Goal: Task Accomplishment & Management: Manage account settings

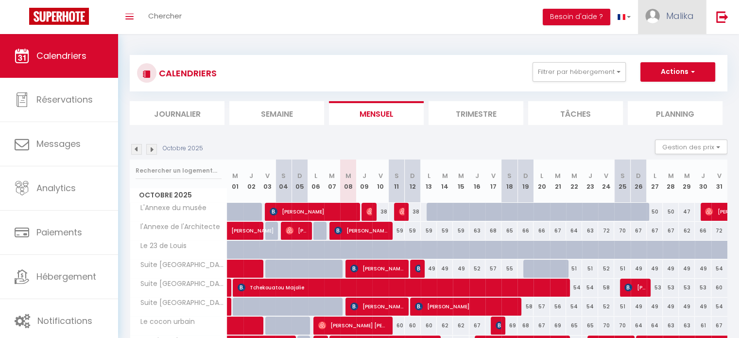
click at [672, 22] on link "Malika" at bounding box center [672, 17] width 68 height 34
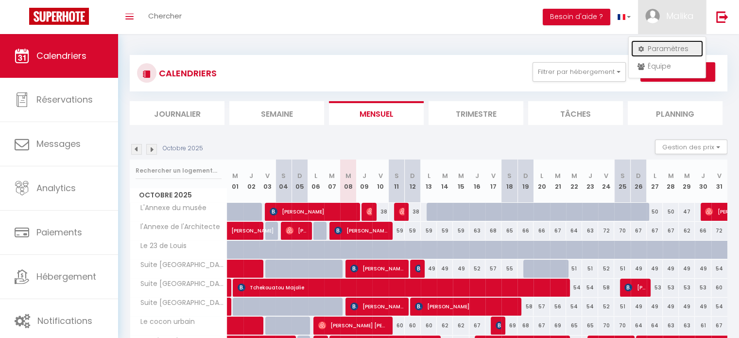
click at [659, 47] on link "Paramètres" at bounding box center [667, 48] width 72 height 17
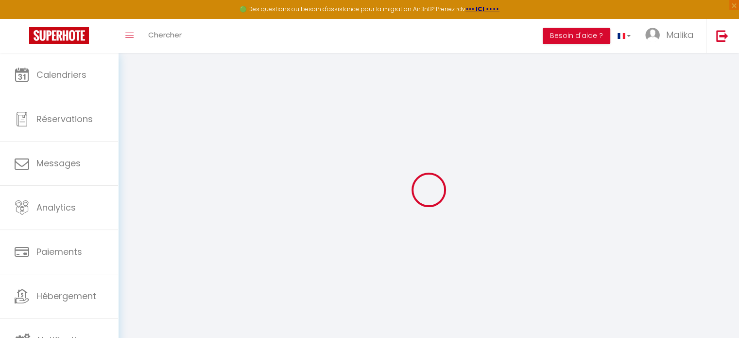
type input "06jeK5vKVPvCPtqmcWYlVteMG"
type input "kFJmOfdfT2f98SbaEULUoZBKf"
type input "[URL][DOMAIN_NAME]"
select select "fr"
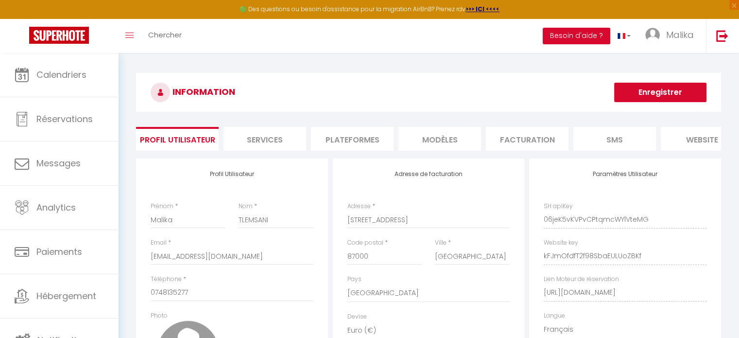
click at [340, 131] on li "Plateformes" at bounding box center [352, 139] width 83 height 24
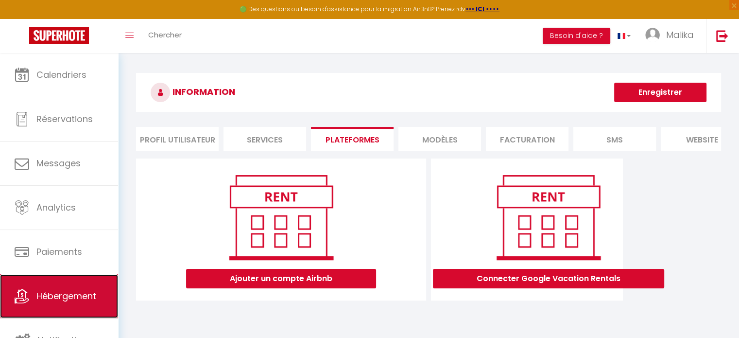
click at [90, 294] on span "Hébergement" at bounding box center [66, 296] width 60 height 12
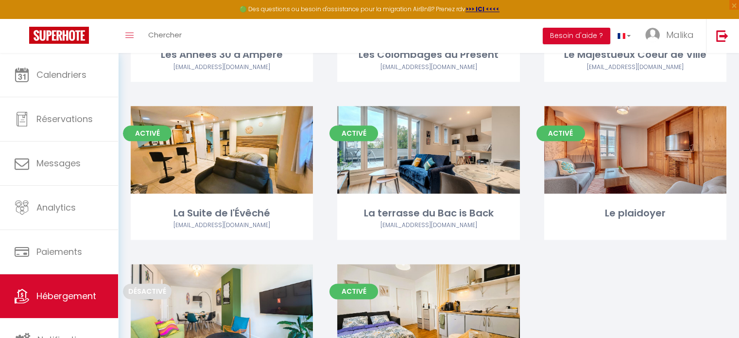
scroll to position [1215, 0]
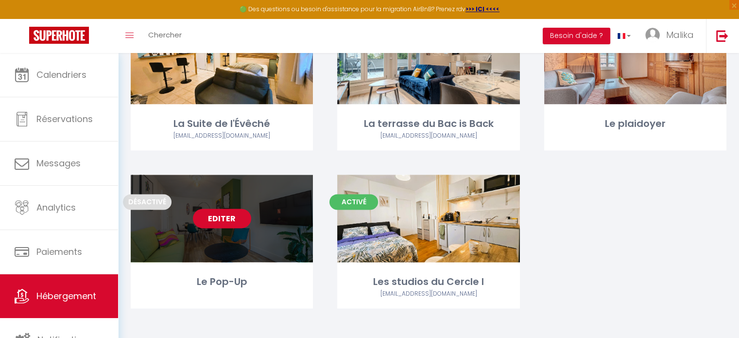
click at [224, 209] on link "Editer" at bounding box center [222, 217] width 58 height 19
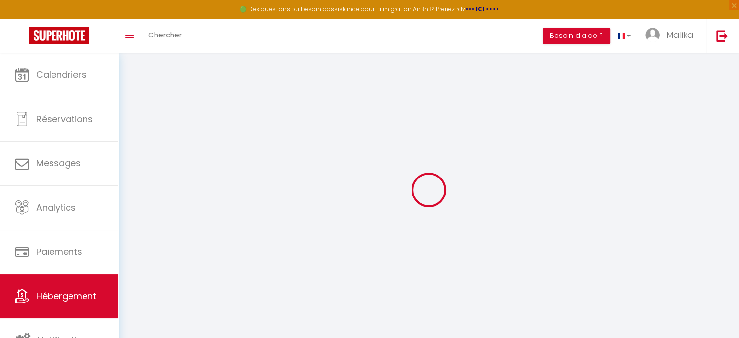
select select
checkbox input "false"
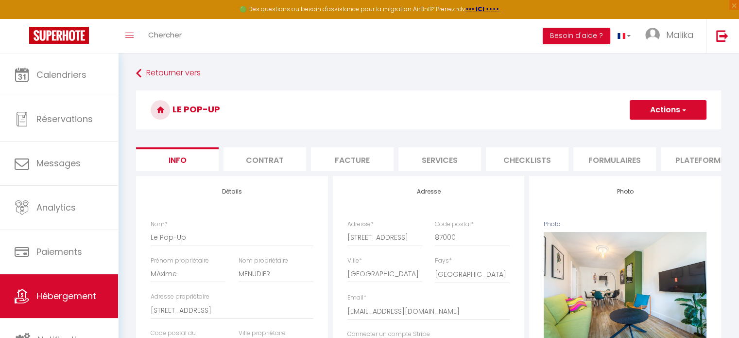
select select
checkbox input "false"
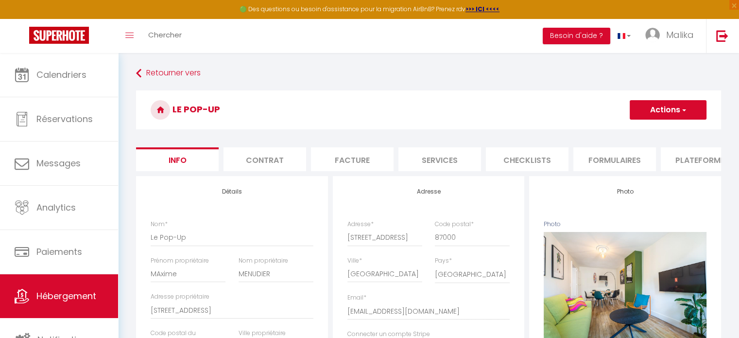
click at [678, 155] on li "Plateformes" at bounding box center [702, 159] width 83 height 24
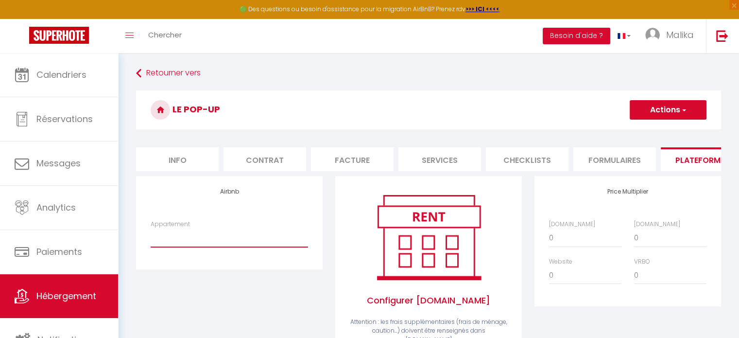
click at [232, 247] on select "Appartement" at bounding box center [229, 237] width 157 height 18
click at [151, 236] on select "Appartement" at bounding box center [229, 237] width 157 height 18
click at [231, 237] on select "Appartement" at bounding box center [229, 237] width 157 height 18
click at [242, 291] on div "Airbnb Appartement" at bounding box center [229, 282] width 199 height 213
click at [734, 5] on span "×" at bounding box center [734, 5] width 10 height 10
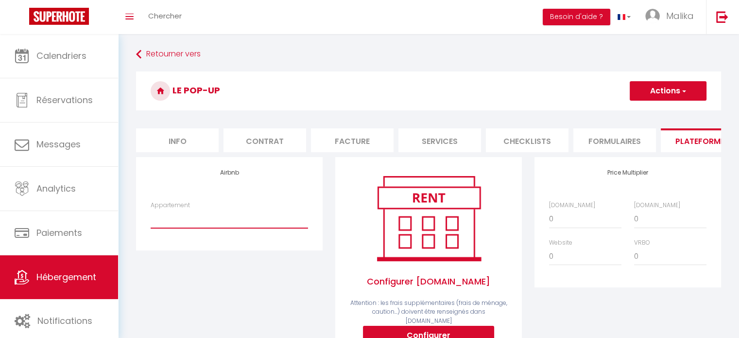
click at [166, 227] on select "Appartement" at bounding box center [229, 218] width 157 height 18
click at [151, 217] on select "Appartement" at bounding box center [229, 218] width 157 height 18
click at [239, 228] on select "Appartement" at bounding box center [229, 218] width 157 height 18
click at [229, 223] on select "Appartement" at bounding box center [229, 218] width 157 height 18
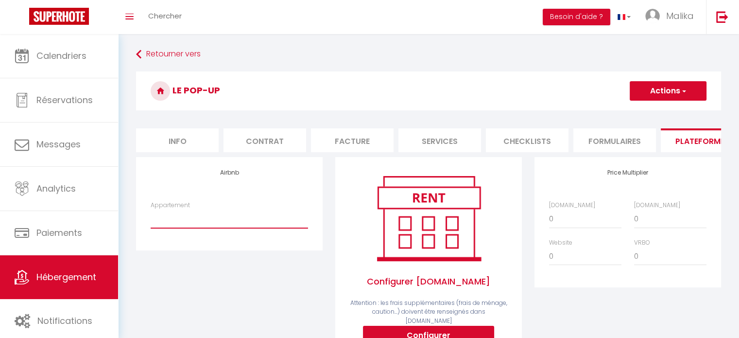
click at [230, 228] on select "Appartement" at bounding box center [229, 218] width 157 height 18
click at [196, 227] on select "Le Pop-up - [EMAIL_ADDRESS][DOMAIN_NAME]" at bounding box center [229, 218] width 157 height 18
select select "22702-1525235632461815559"
click at [151, 217] on select "Le Pop-up - [EMAIL_ADDRESS][DOMAIN_NAME]" at bounding box center [229, 218] width 157 height 18
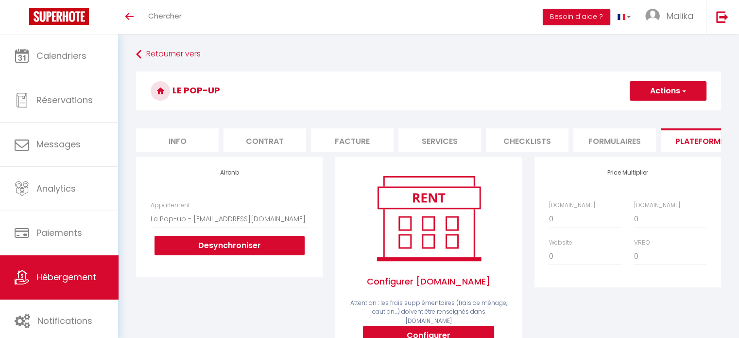
click at [666, 95] on button "Actions" at bounding box center [668, 90] width 77 height 19
click at [661, 108] on link "Enregistrer" at bounding box center [667, 112] width 77 height 13
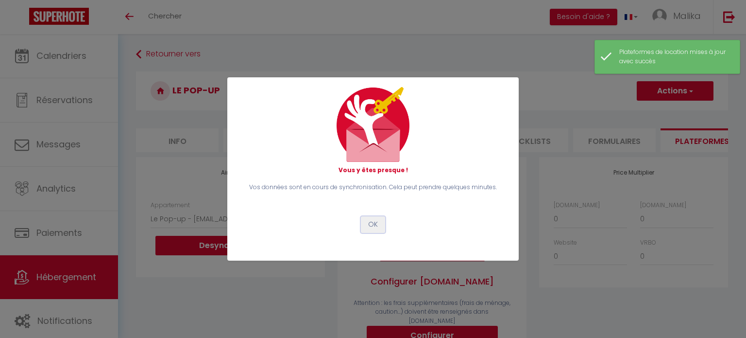
click at [373, 222] on button "OK" at bounding box center [373, 224] width 24 height 17
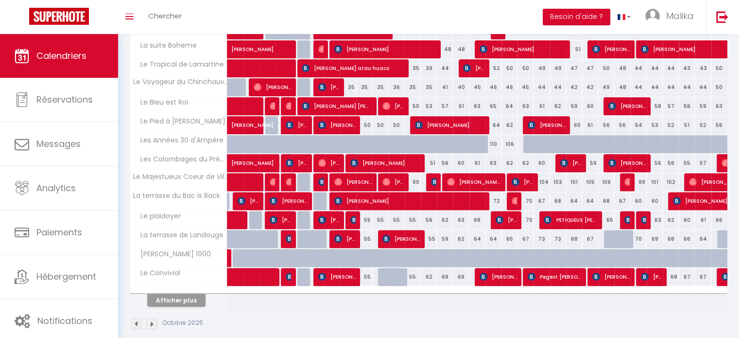
scroll to position [305, 0]
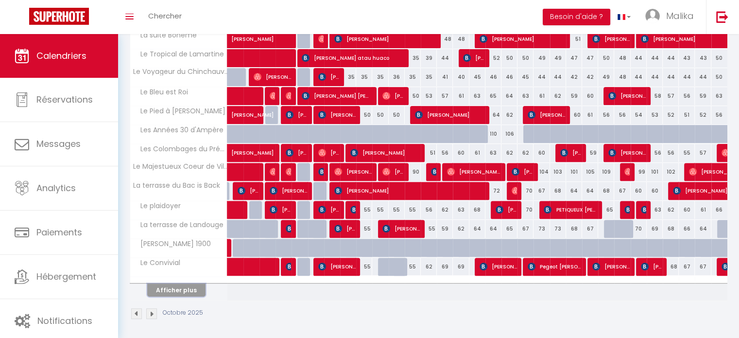
click at [186, 285] on button "Afficher plus" at bounding box center [176, 289] width 58 height 13
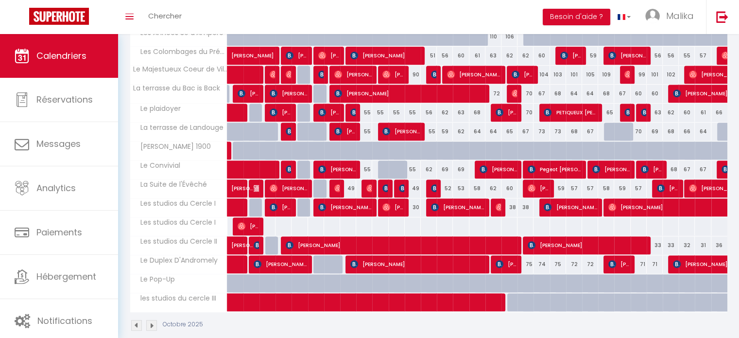
scroll to position [413, 0]
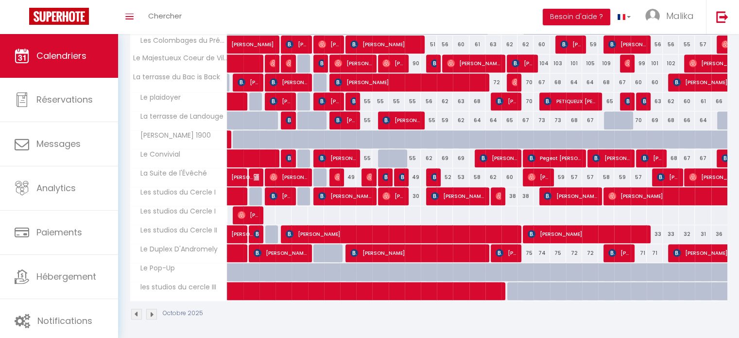
click at [272, 270] on div at bounding box center [273, 277] width 16 height 18
type input "Ven 03 Octobre 2025"
type input "Sam 04 Octobre 2025"
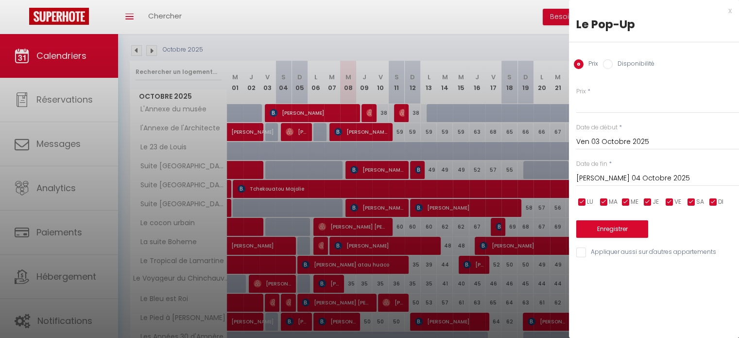
scroll to position [146, 0]
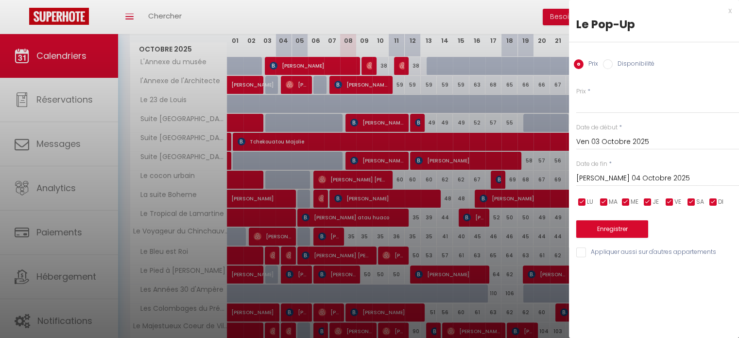
click at [729, 10] on div "x" at bounding box center [650, 11] width 163 height 12
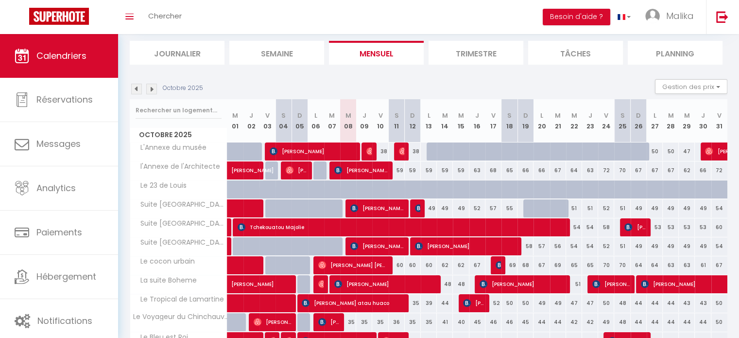
scroll to position [0, 0]
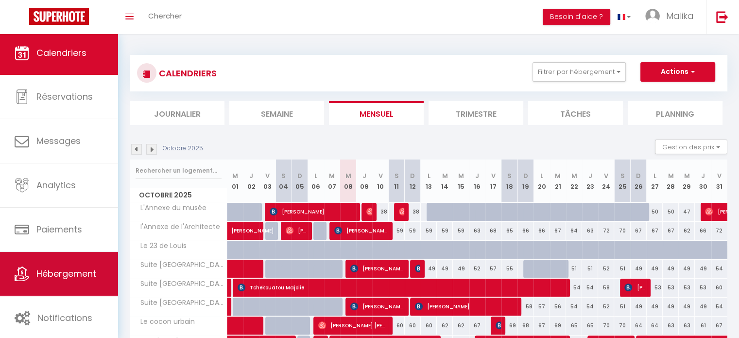
click at [56, 261] on link "Hébergement" at bounding box center [59, 274] width 118 height 44
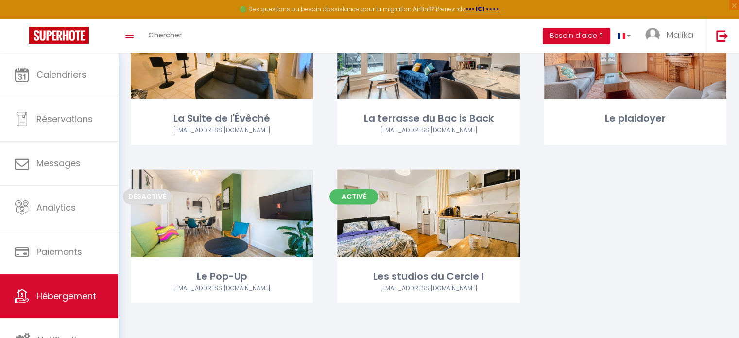
scroll to position [1220, 0]
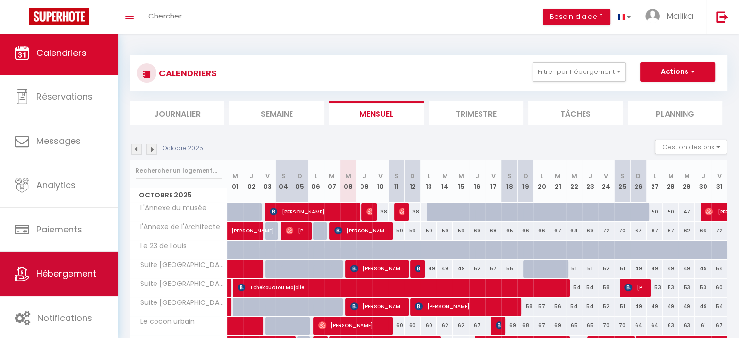
click at [60, 282] on link "Hébergement" at bounding box center [59, 274] width 118 height 44
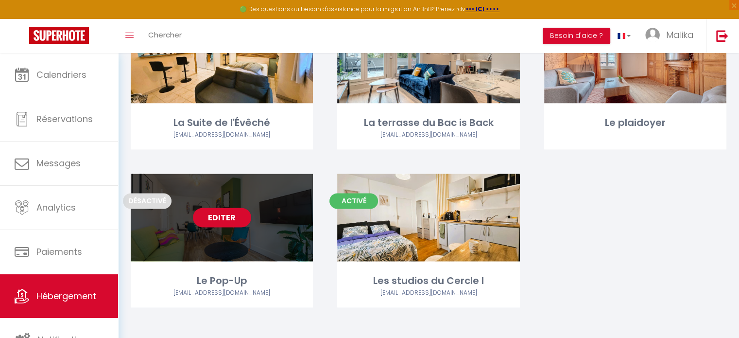
scroll to position [1220, 0]
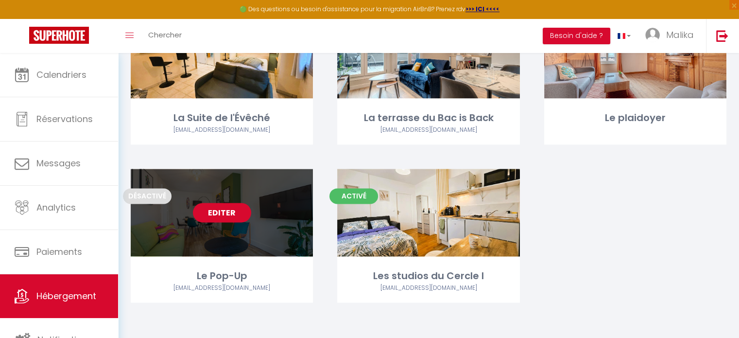
click at [203, 211] on link "Editer" at bounding box center [222, 212] width 58 height 19
select select "3"
select select "2"
select select "1"
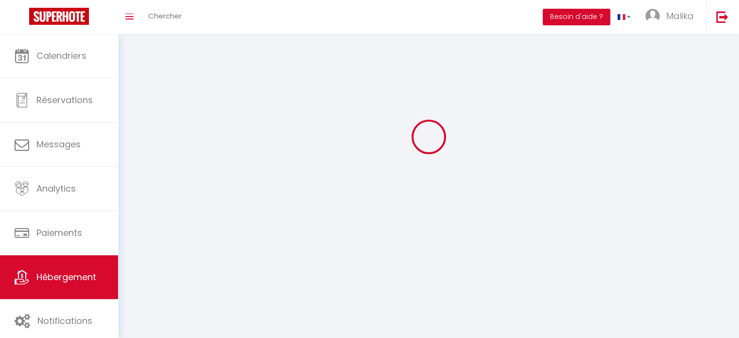
select select
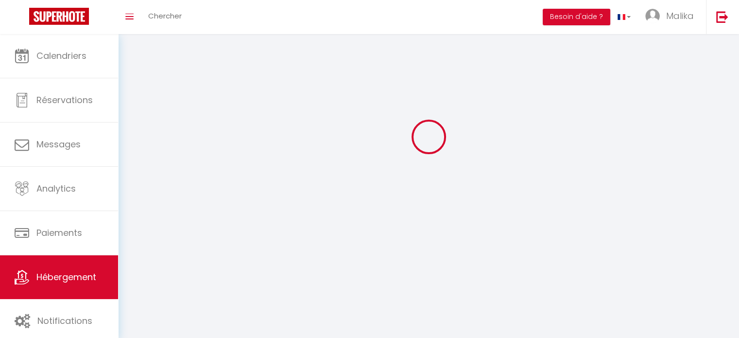
select select
checkbox input "false"
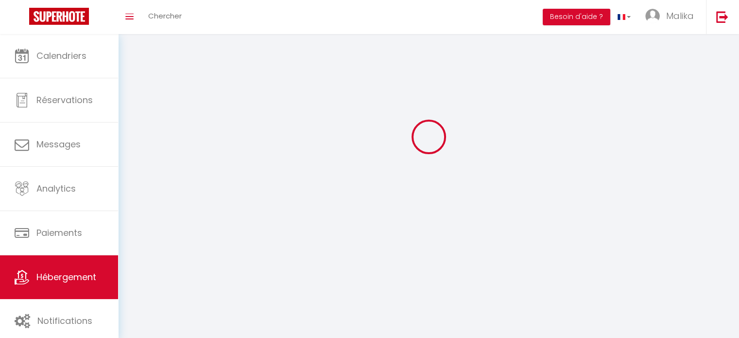
select select
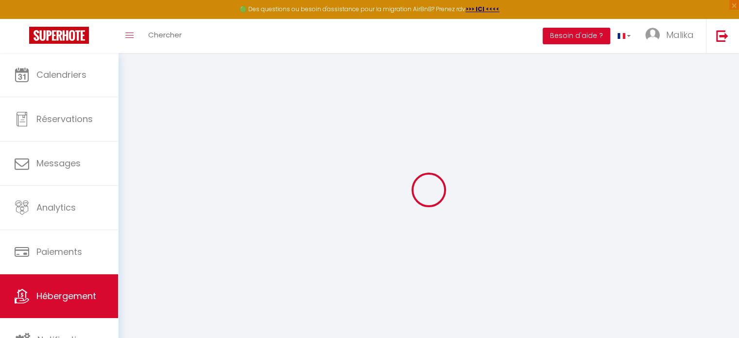
select select
checkbox input "false"
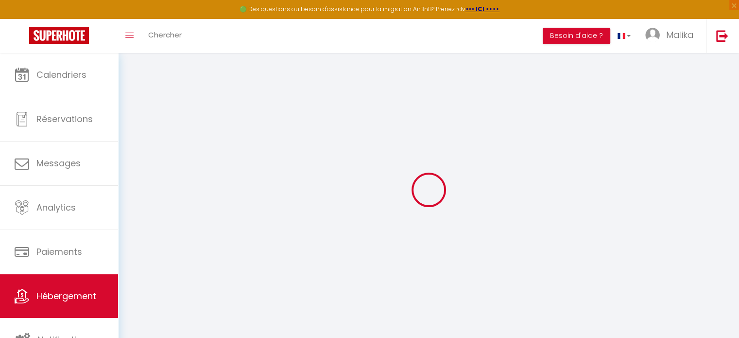
select select
checkbox input "false"
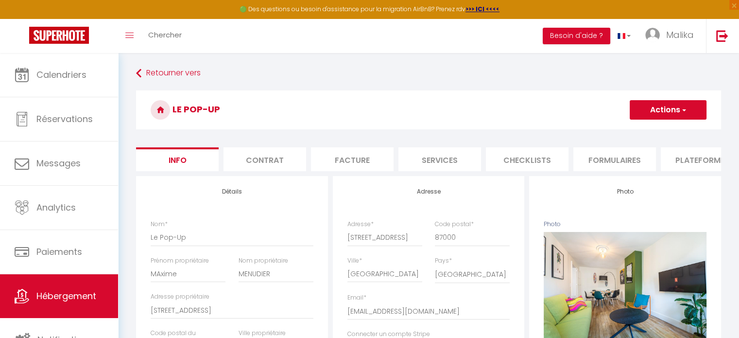
select select
checkbox input "false"
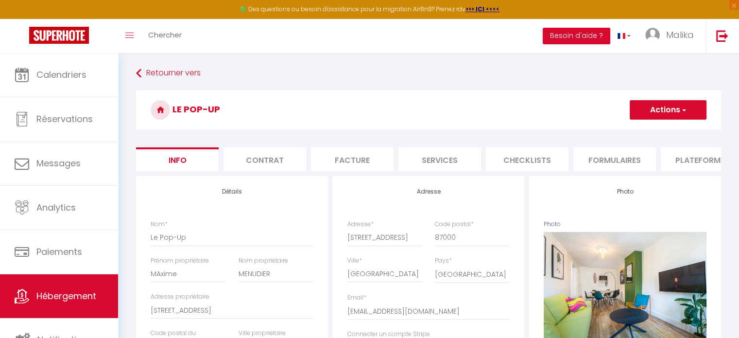
select select
select select "EUR"
select select
select select "22702-1525235632461815559"
click at [677, 159] on li "Plateformes" at bounding box center [702, 159] width 83 height 24
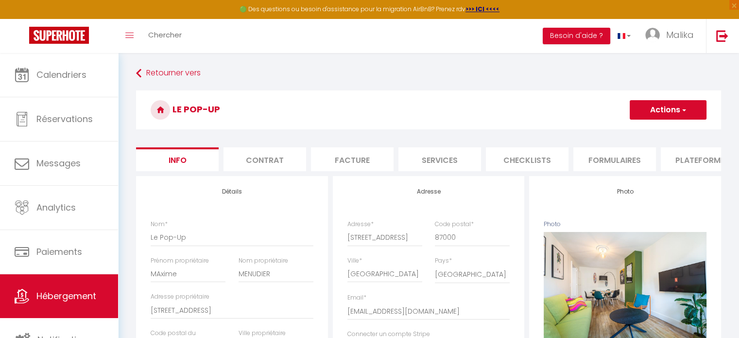
select select
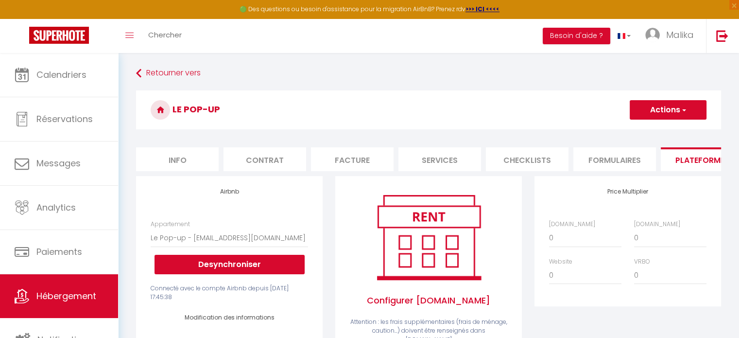
click at [651, 106] on button "Actions" at bounding box center [668, 109] width 77 height 19
click at [165, 161] on li "Info" at bounding box center [177, 159] width 83 height 24
select select
checkbox input "false"
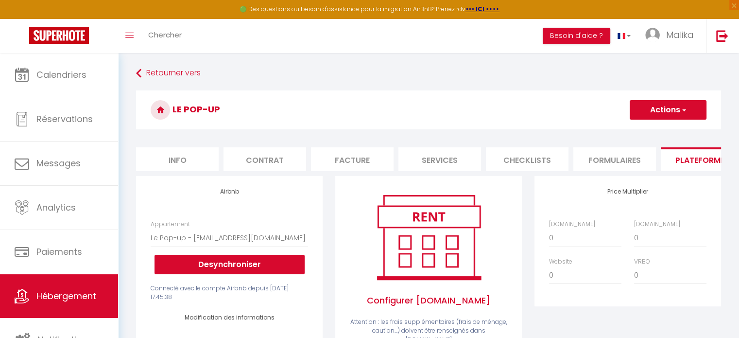
checkbox input "false"
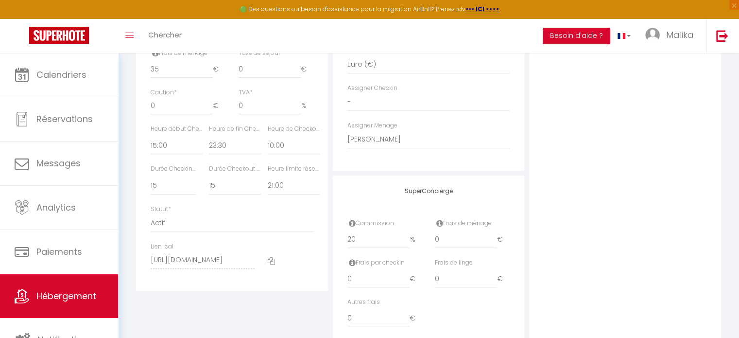
scroll to position [486, 0]
click at [193, 223] on select "Actif Pas actif" at bounding box center [232, 220] width 163 height 18
select select "1"
click at [151, 217] on select "Actif Pas actif" at bounding box center [232, 220] width 163 height 18
select select
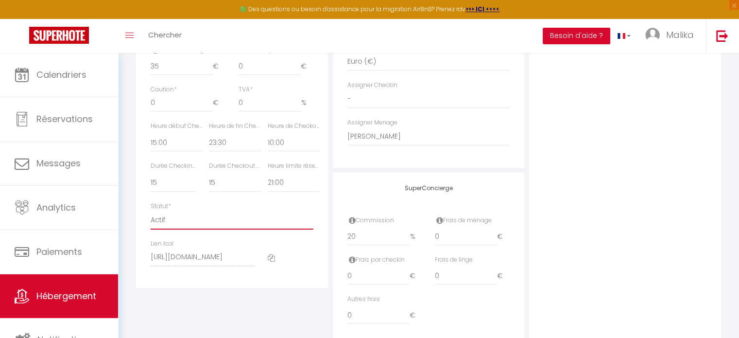
checkbox input "false"
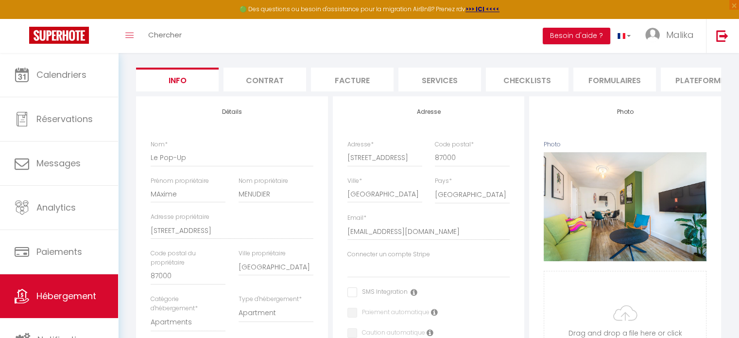
scroll to position [0, 0]
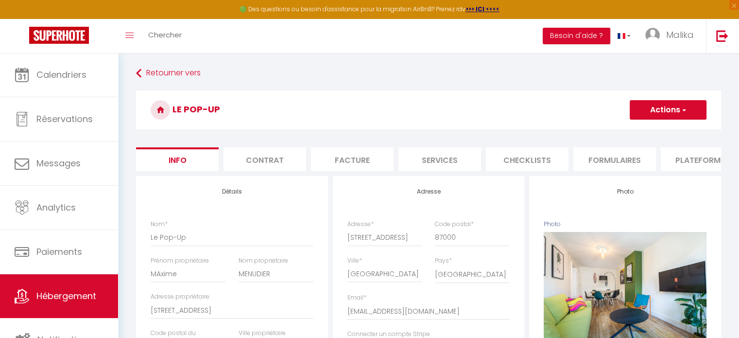
click at [670, 111] on button "Actions" at bounding box center [668, 109] width 77 height 19
click at [604, 127] on link "Enregistrer" at bounding box center [654, 131] width 104 height 13
click at [638, 114] on button "Actions" at bounding box center [668, 109] width 77 height 19
click at [635, 128] on input "Enregistrer" at bounding box center [630, 131] width 36 height 10
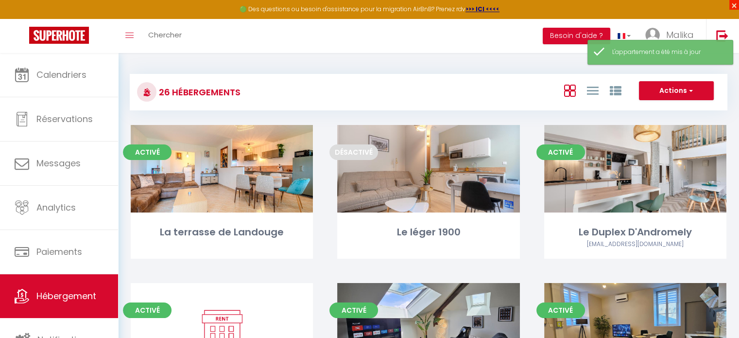
click at [732, 4] on span "×" at bounding box center [734, 5] width 10 height 10
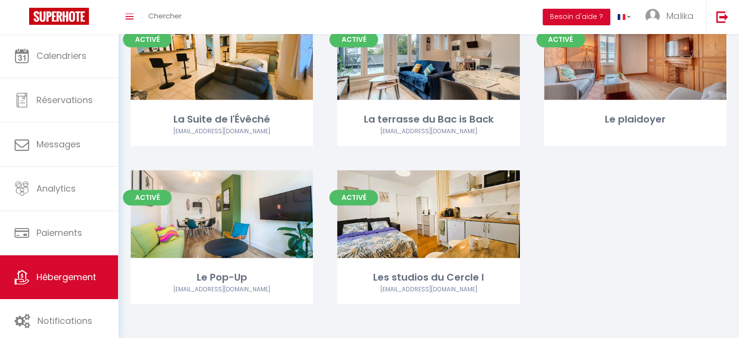
scroll to position [1202, 0]
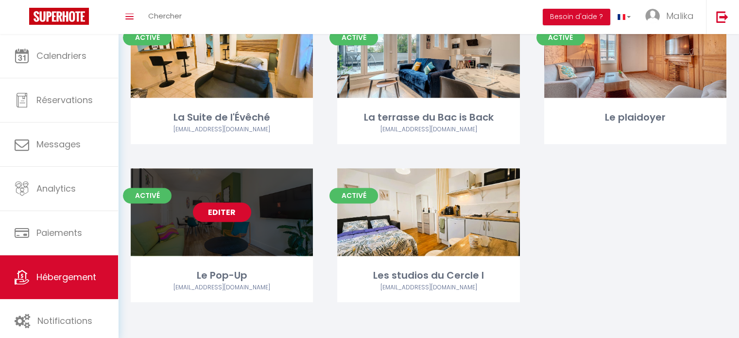
click at [217, 215] on link "Editer" at bounding box center [222, 211] width 58 height 19
select select "3"
select select "2"
select select "1"
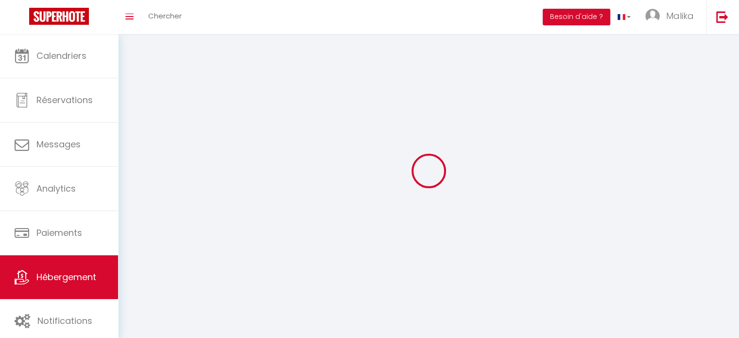
select select
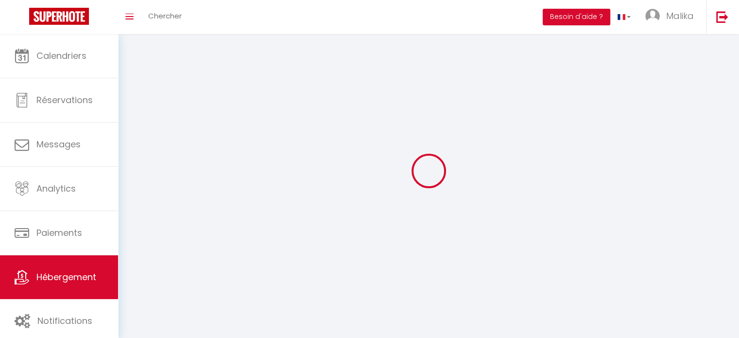
select select
checkbox input "false"
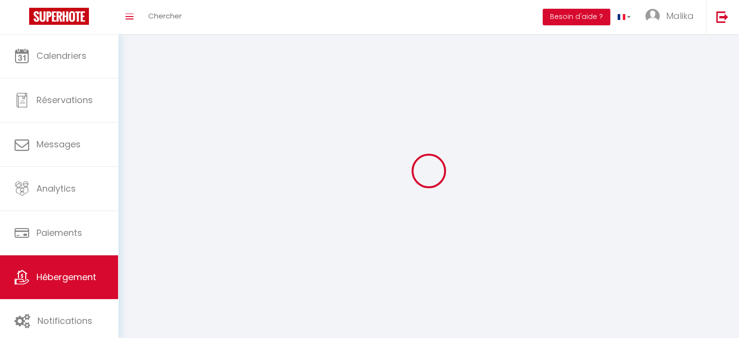
select select
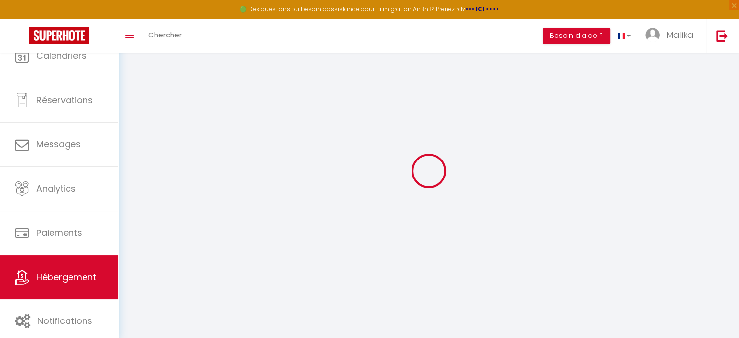
select select
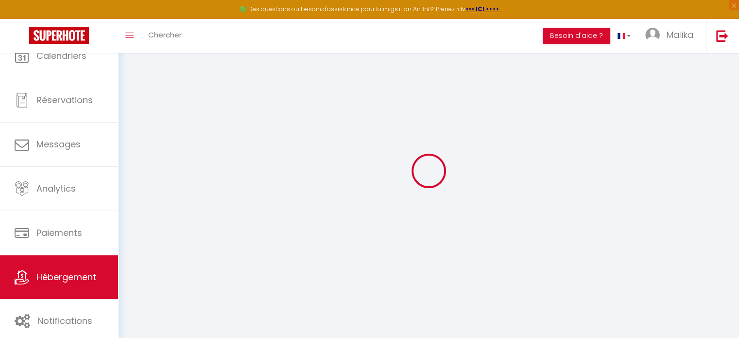
select select
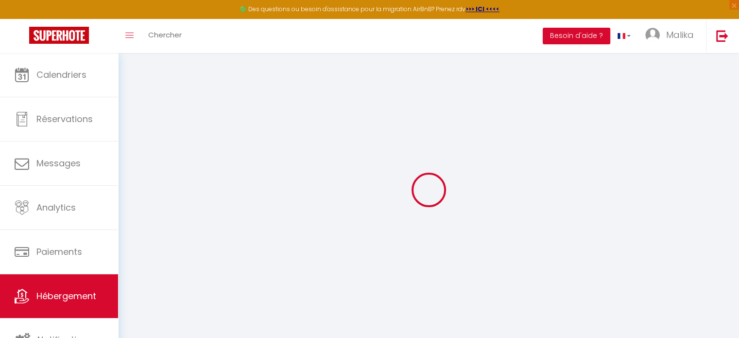
type input "malika-tlemsani-vos2audp_property@reply.superhote.com"
type input "[EMAIL_ADDRESS][DOMAIN_NAME]"
select select
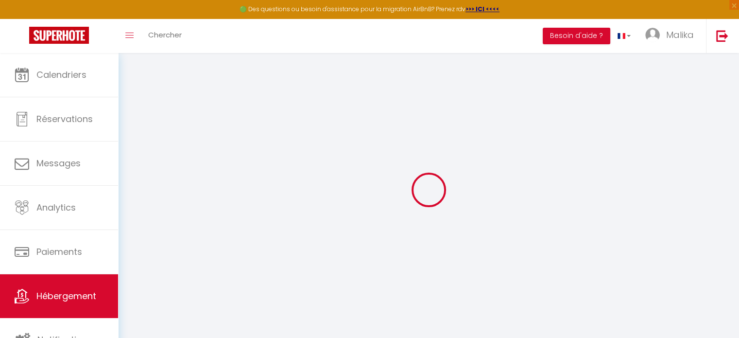
select select
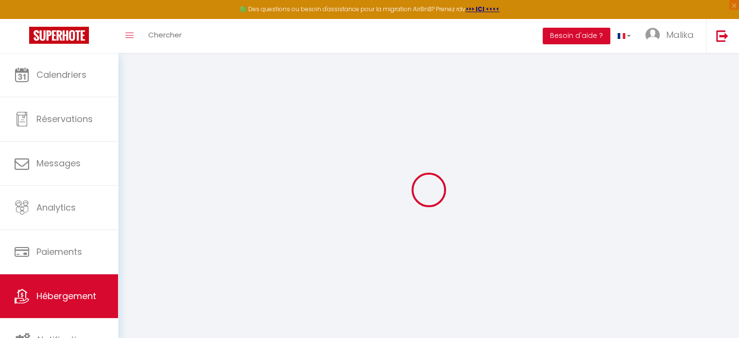
select select
checkbox input "false"
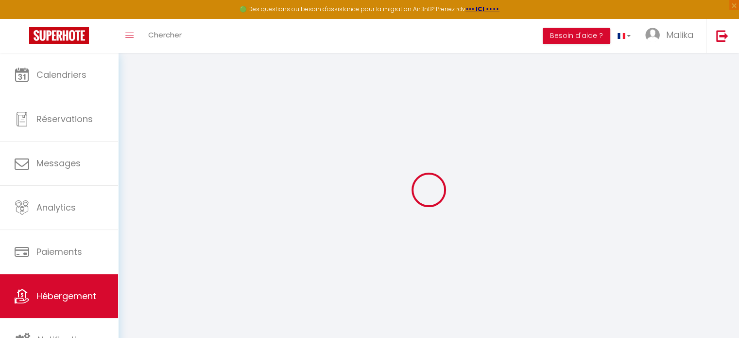
checkbox input "false"
select select
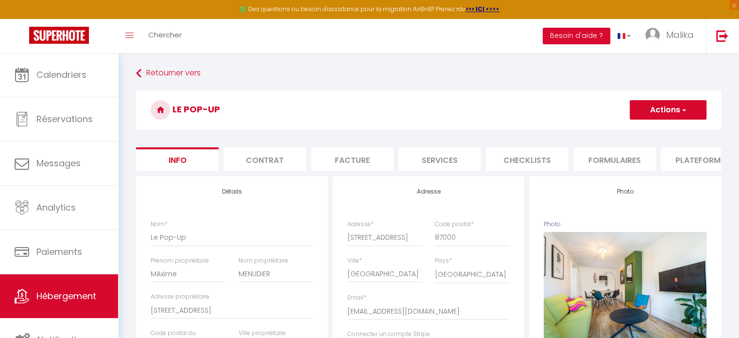
select select
checkbox input "false"
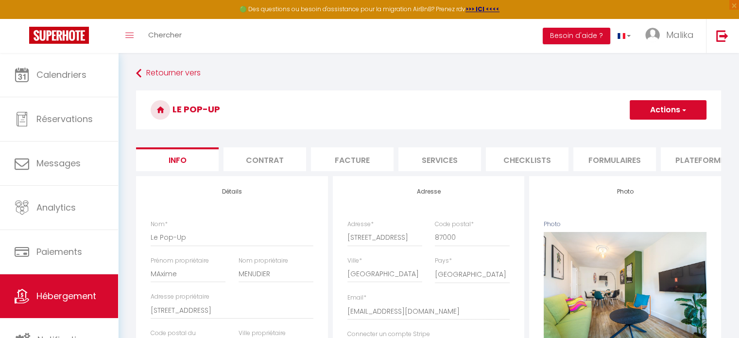
select select
select select "EUR"
select select
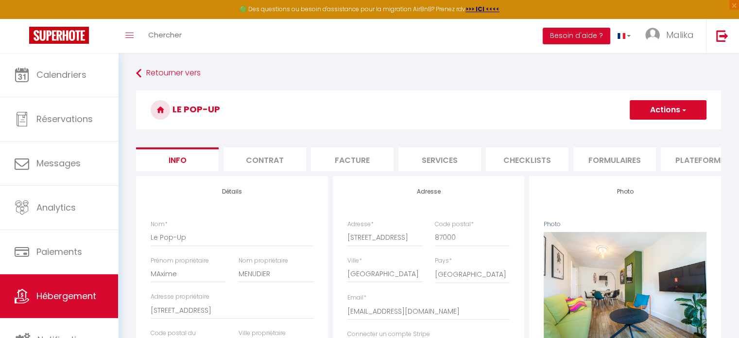
select select "22702-1525235632461815559"
click at [669, 158] on li "Plateformes" at bounding box center [702, 159] width 83 height 24
select select
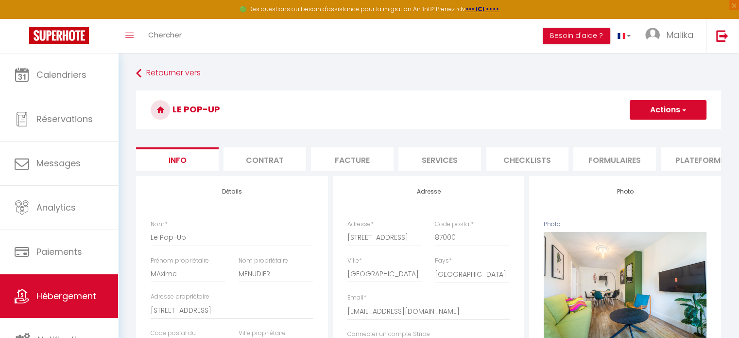
select select
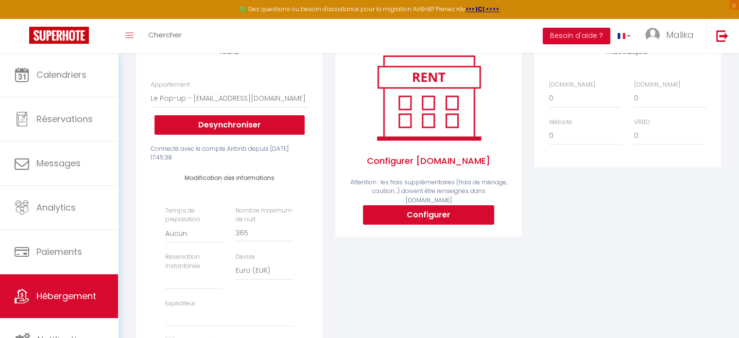
scroll to position [146, 0]
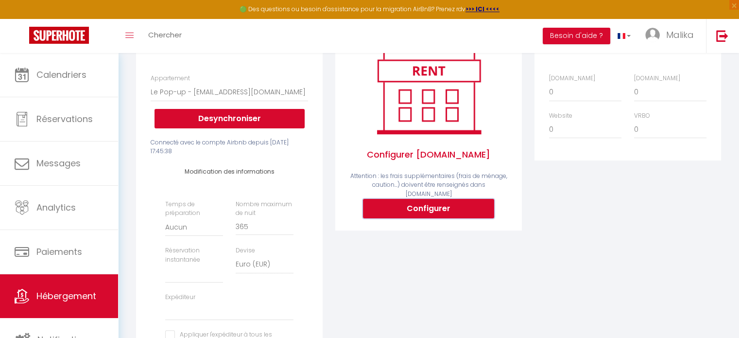
click at [441, 207] on button "Configurer" at bounding box center [428, 208] width 131 height 19
select select
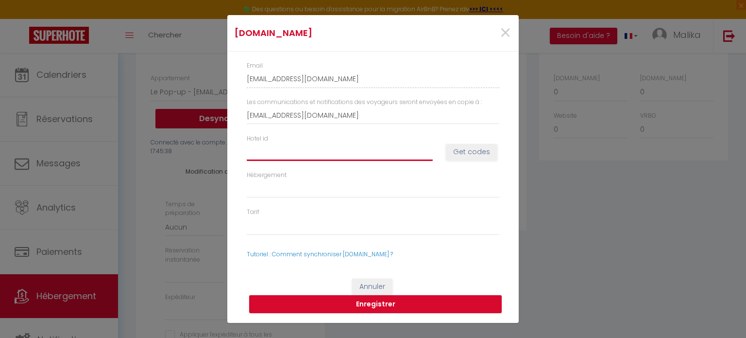
click at [268, 155] on input "Hotel id" at bounding box center [340, 151] width 186 height 17
paste input "15032291"
type input "15032291"
select select
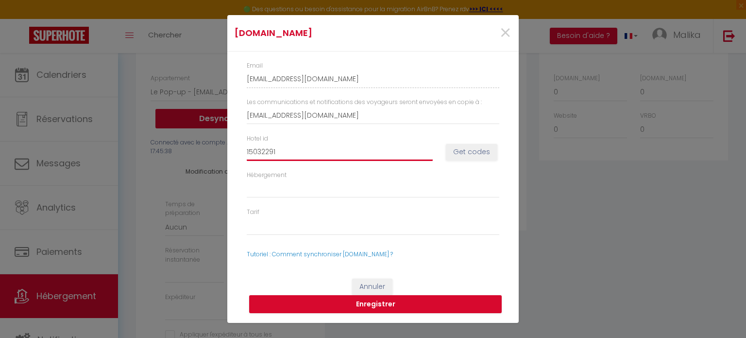
select select
type input "15032291"
click at [385, 301] on button "Enregistrer" at bounding box center [375, 304] width 253 height 18
select select
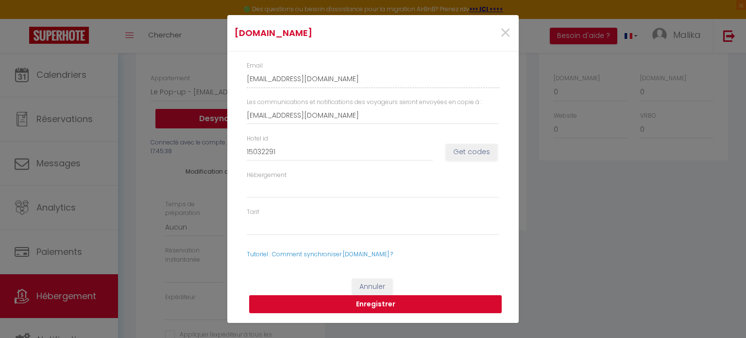
select select
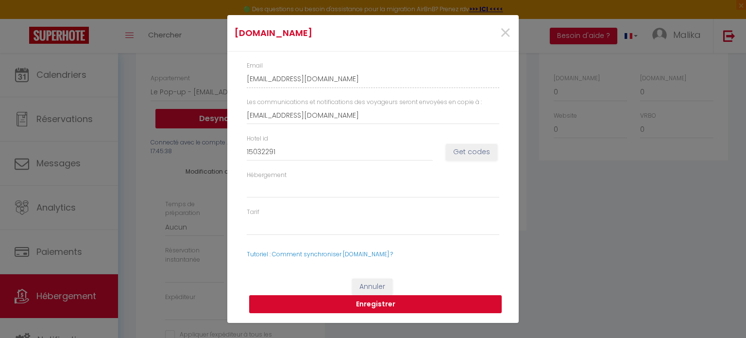
select select
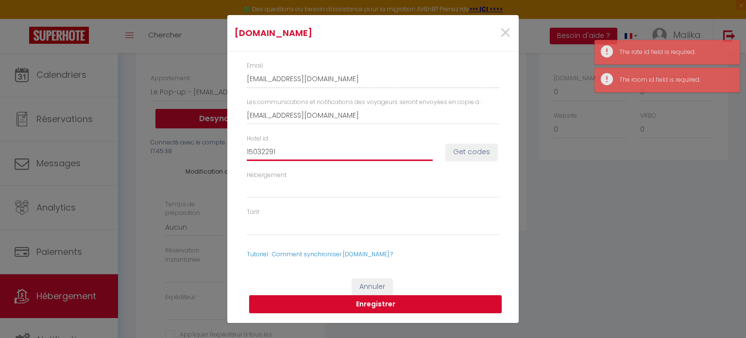
drag, startPoint x: 303, startPoint y: 155, endPoint x: 228, endPoint y: 150, distance: 74.5
click at [228, 150] on div "Email malika-tlemsani-vos2audp_property@reply.superhote.com Les communications …" at bounding box center [372, 159] width 291 height 217
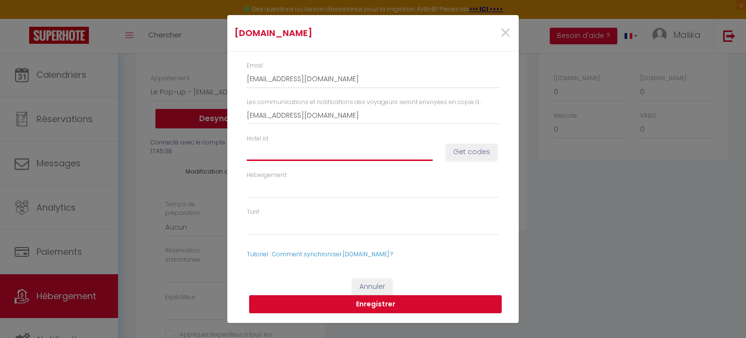
select select
click at [505, 36] on span "×" at bounding box center [505, 32] width 12 height 29
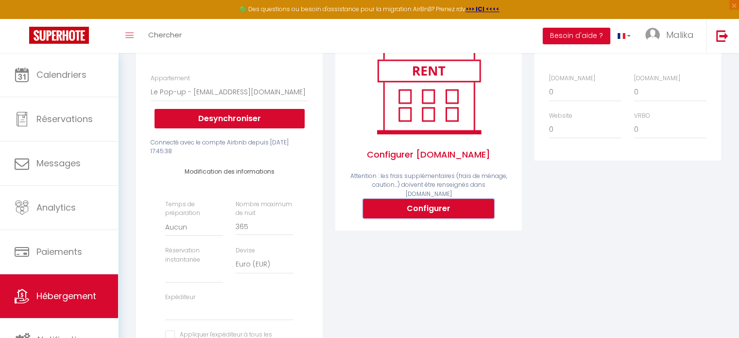
click at [410, 211] on button "Configurer" at bounding box center [428, 208] width 131 height 19
type input "malika-tlemsani-vos2audp_property@reply.superhote.com"
type input "[EMAIL_ADDRESS][DOMAIN_NAME]"
select select
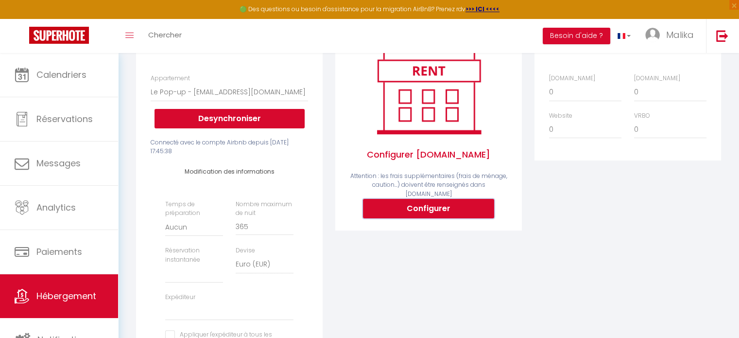
select select
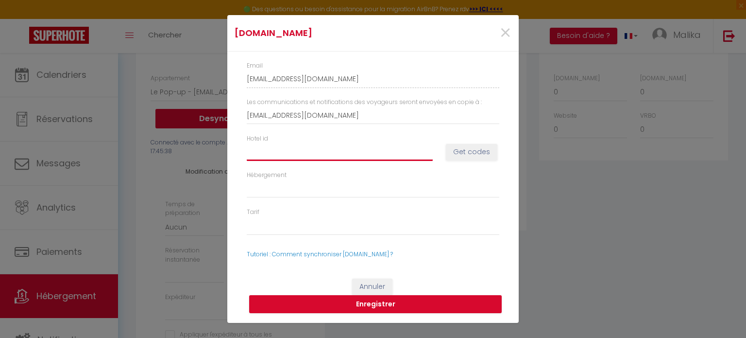
paste input "15032291"
type input "15032291"
select select
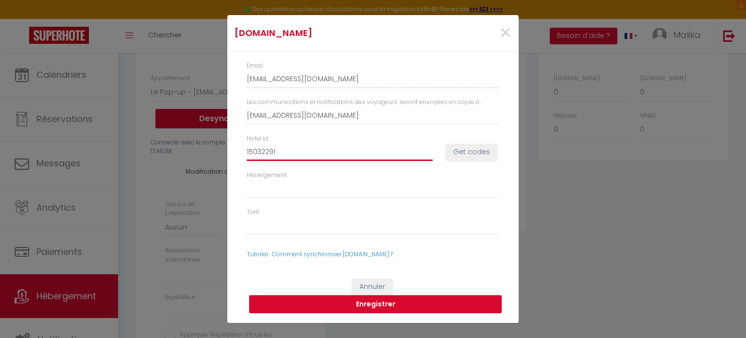
select select
type input "15032291"
click at [329, 306] on button "Enregistrer" at bounding box center [375, 304] width 253 height 18
select select
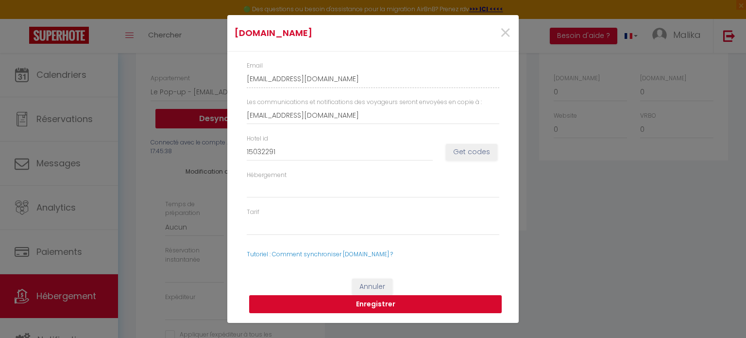
select select
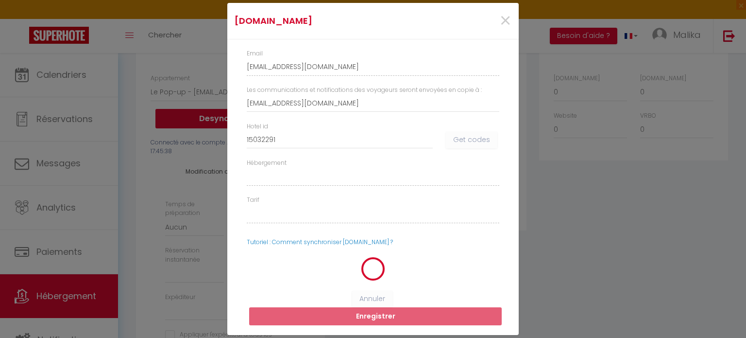
select select
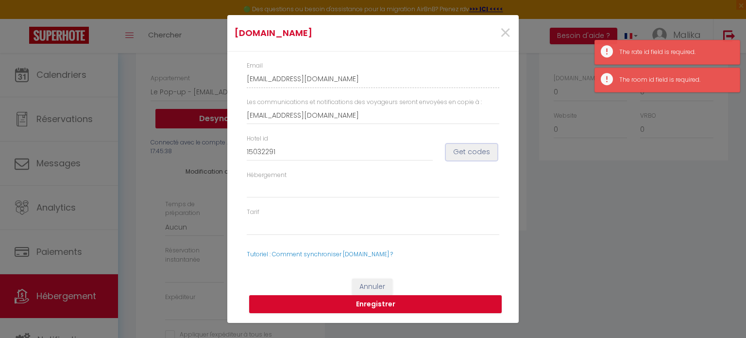
click at [458, 148] on button "Get codes" at bounding box center [471, 152] width 51 height 17
select select
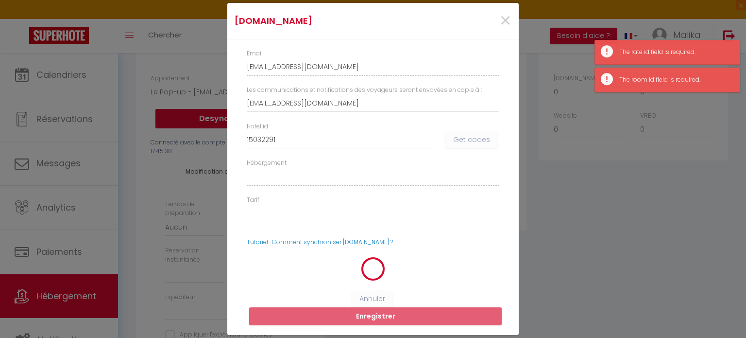
select select
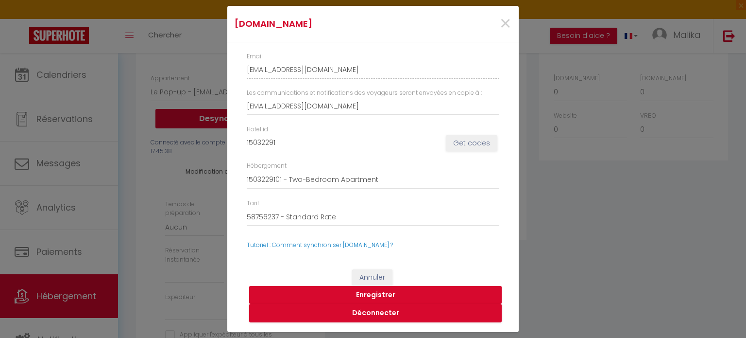
click at [375, 293] on button "Enregistrer" at bounding box center [375, 295] width 253 height 18
select select
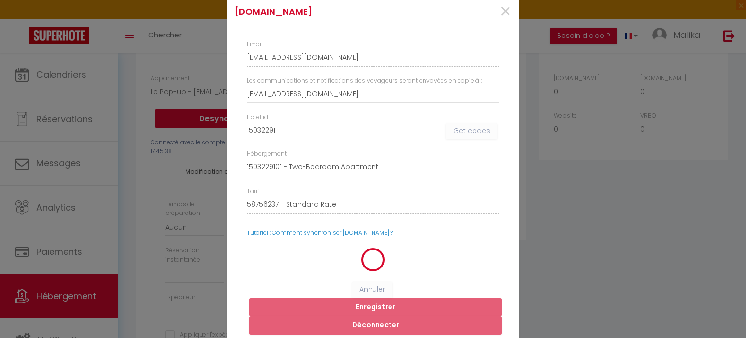
select select
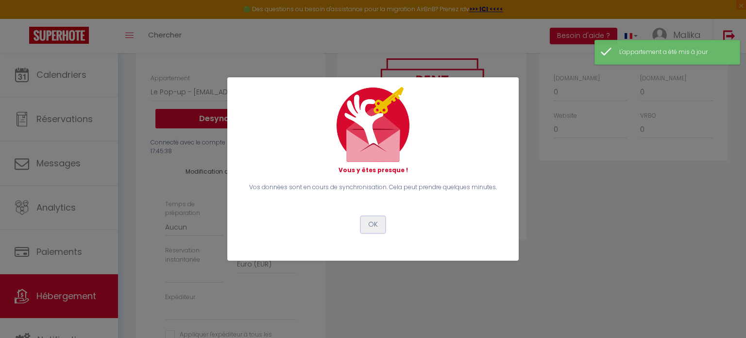
click at [374, 223] on button "OK" at bounding box center [373, 224] width 24 height 17
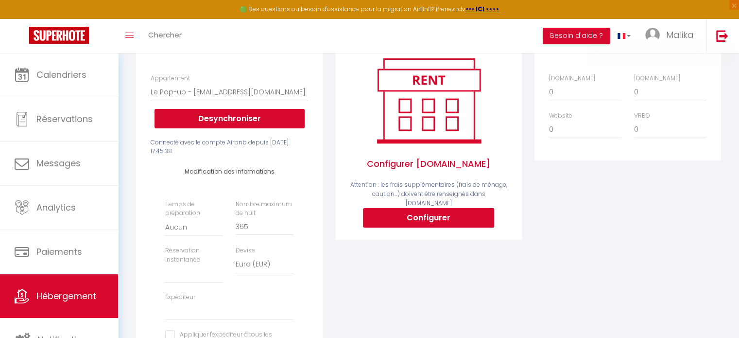
scroll to position [0, 0]
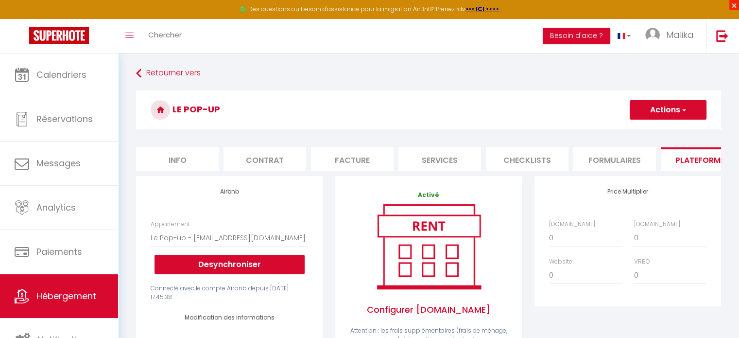
click at [737, 4] on span "×" at bounding box center [734, 5] width 10 height 10
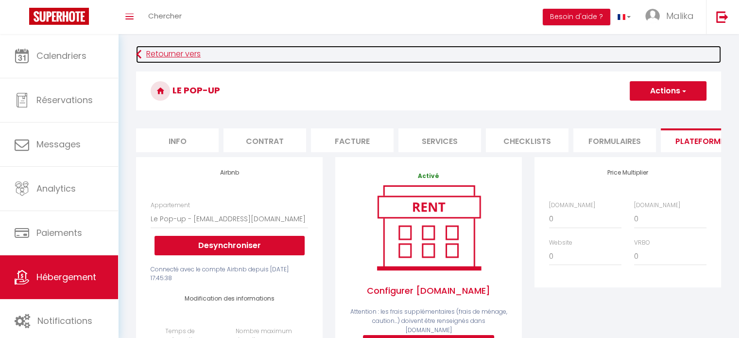
click at [142, 51] on link "Retourner vers" at bounding box center [428, 54] width 585 height 17
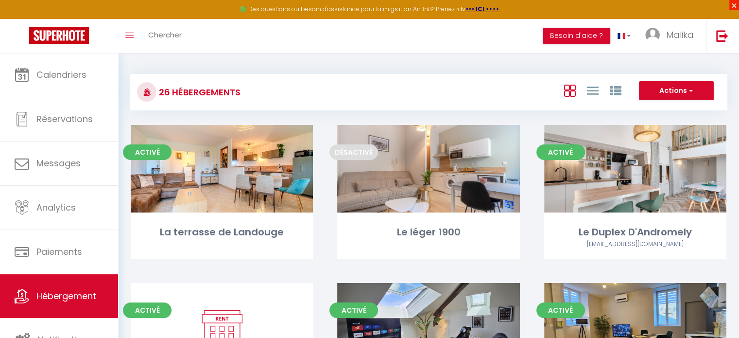
click at [731, 5] on span "×" at bounding box center [734, 5] width 10 height 10
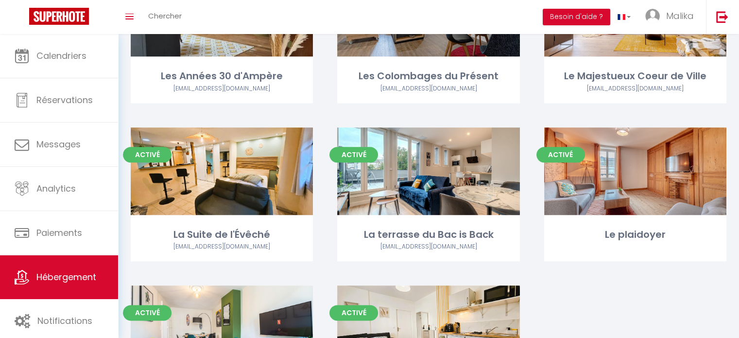
scroll to position [1117, 0]
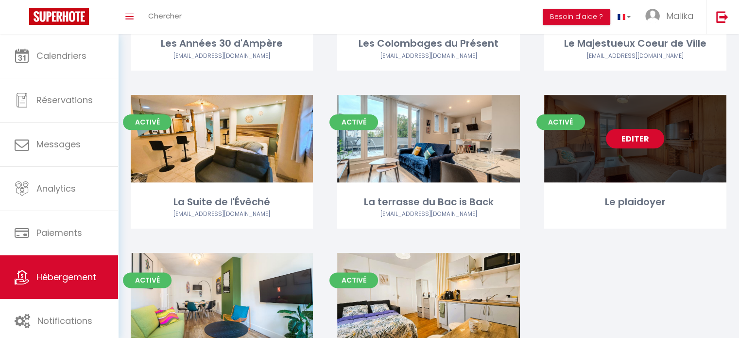
click at [625, 140] on link "Editer" at bounding box center [635, 138] width 58 height 19
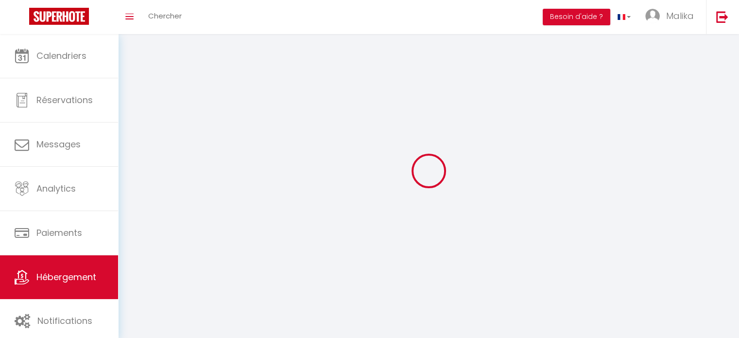
select select "1"
select select "28"
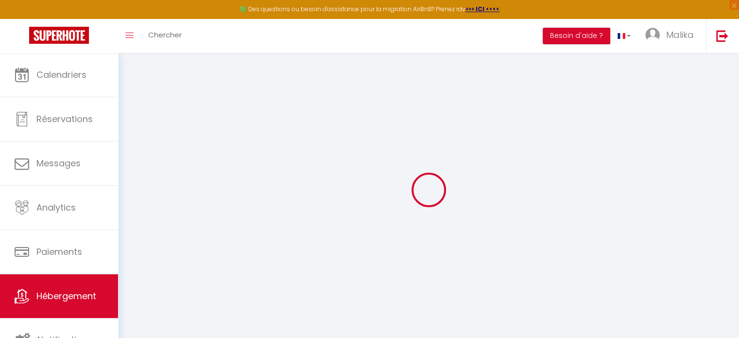
select select
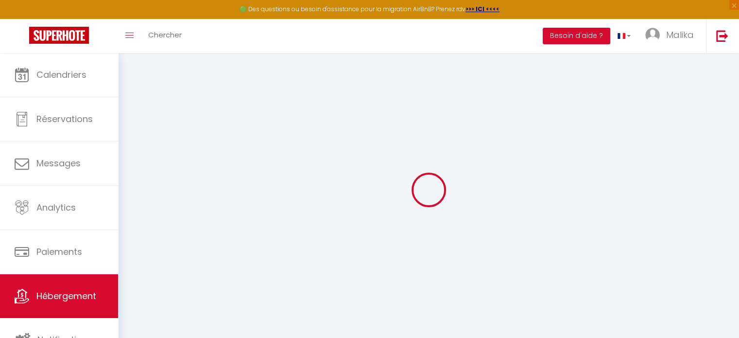
select select
checkbox input "false"
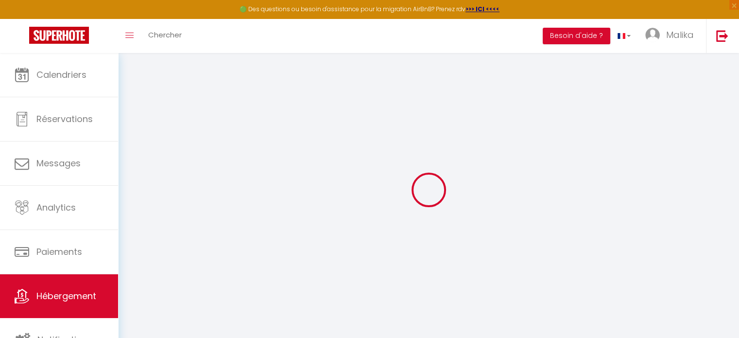
select select
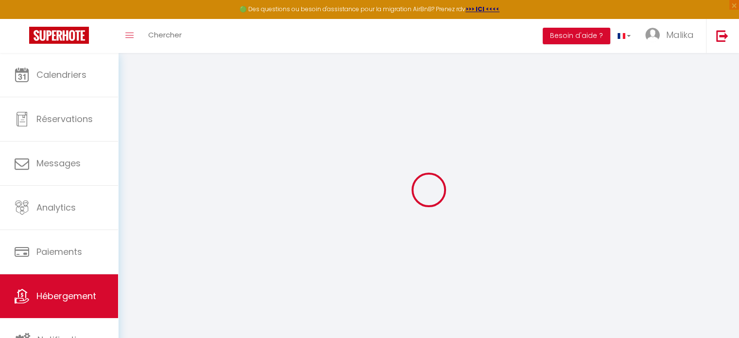
select select
checkbox input "false"
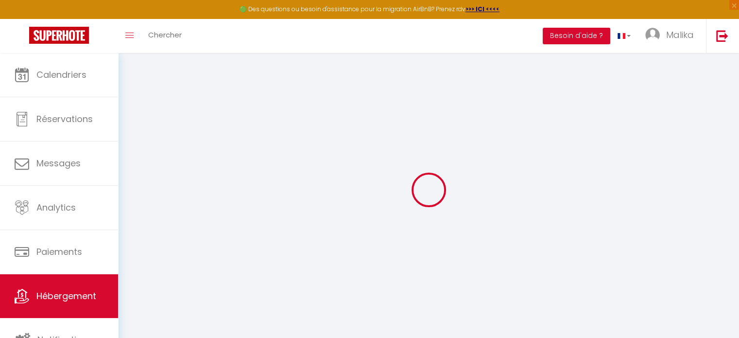
checkbox input "false"
select select
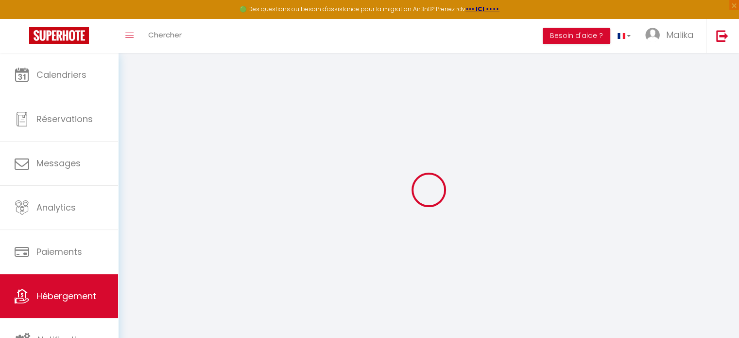
select select
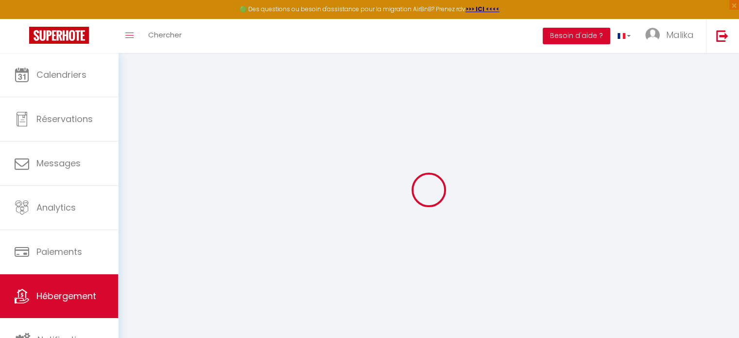
checkbox input "false"
select select
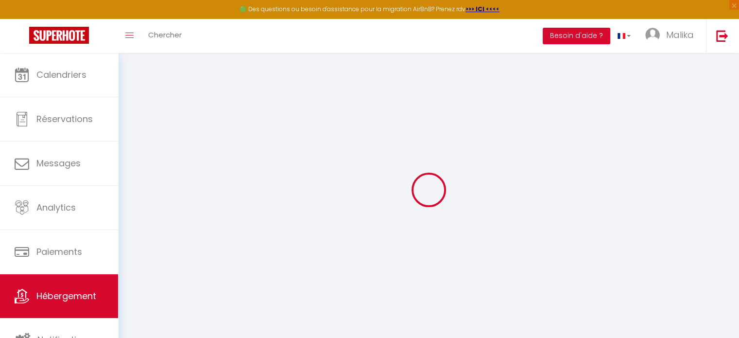
select select
type input "Le plaidoyer"
type input "Laure Et Vincent"
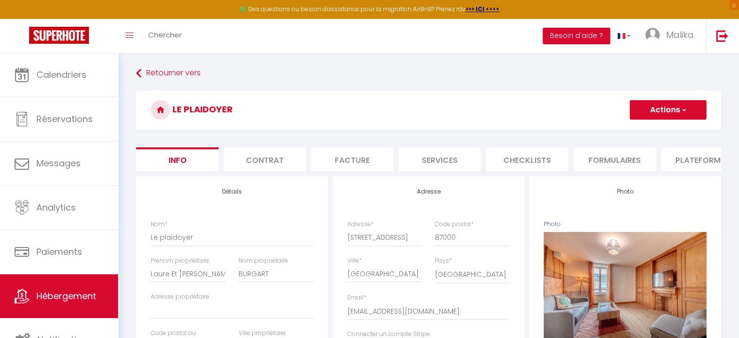
click at [698, 154] on li "Plateformes" at bounding box center [702, 159] width 83 height 24
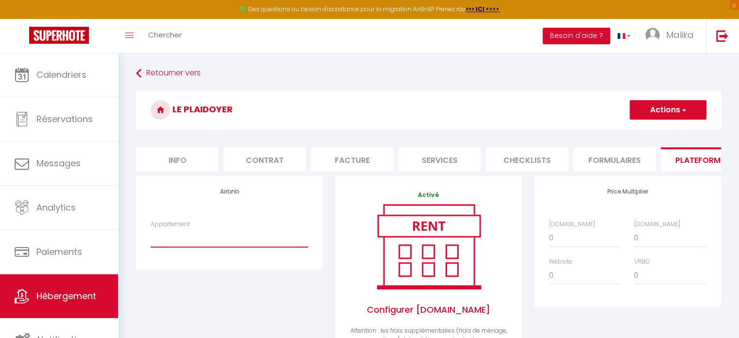
click at [204, 247] on select "Appartement" at bounding box center [229, 237] width 157 height 18
click at [205, 246] on select "Appartement" at bounding box center [229, 237] width 157 height 18
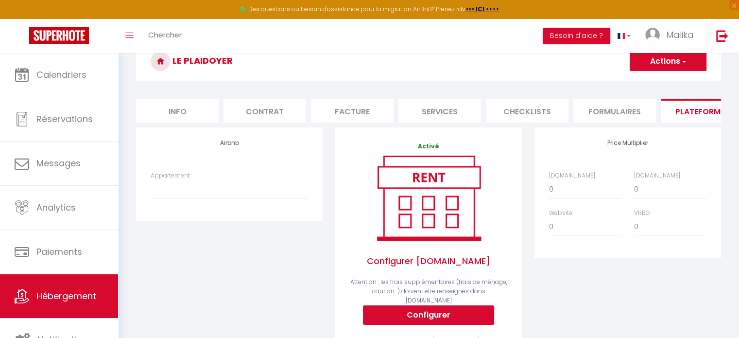
click at [198, 114] on li "Info" at bounding box center [177, 111] width 83 height 24
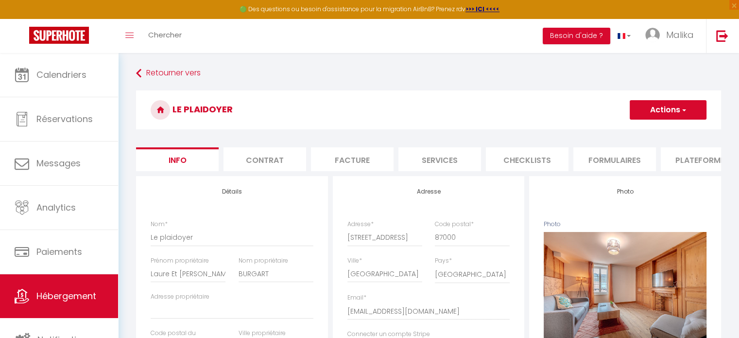
click at [693, 154] on li "Plateformes" at bounding box center [702, 159] width 83 height 24
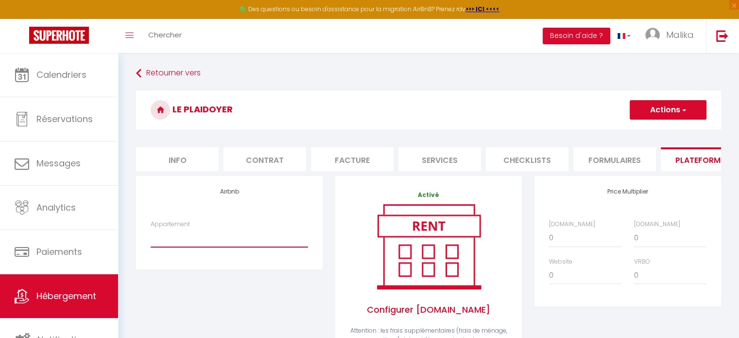
click at [175, 247] on select "Appartement" at bounding box center [229, 237] width 157 height 18
click at [189, 242] on select "Appartement" at bounding box center [229, 237] width 157 height 18
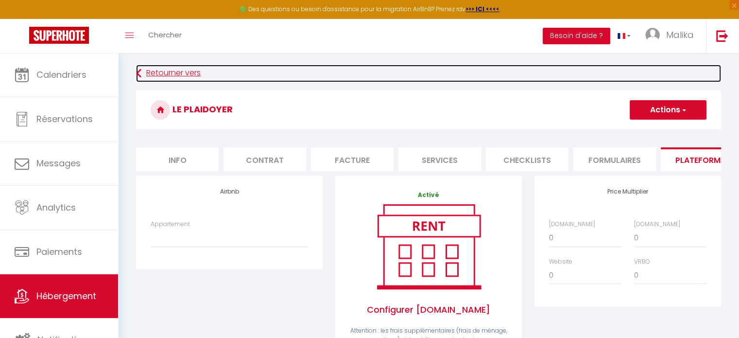
click at [171, 66] on link "Retourner vers" at bounding box center [428, 73] width 585 height 17
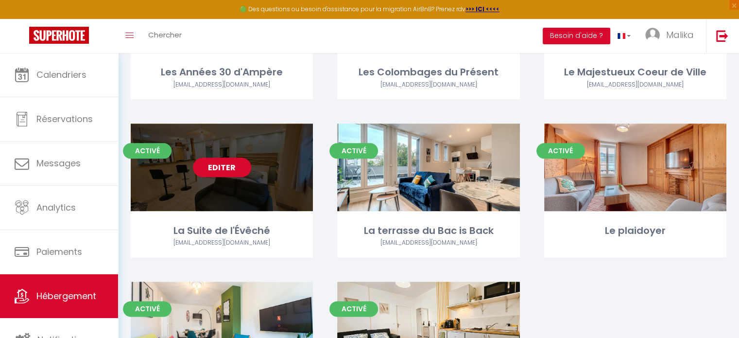
scroll to position [1220, 0]
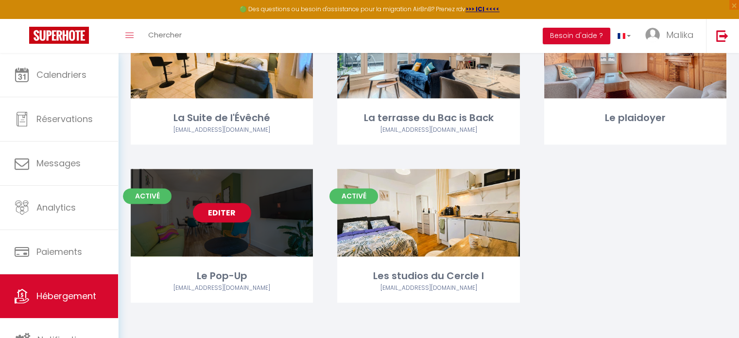
click at [229, 209] on link "Editer" at bounding box center [222, 212] width 58 height 19
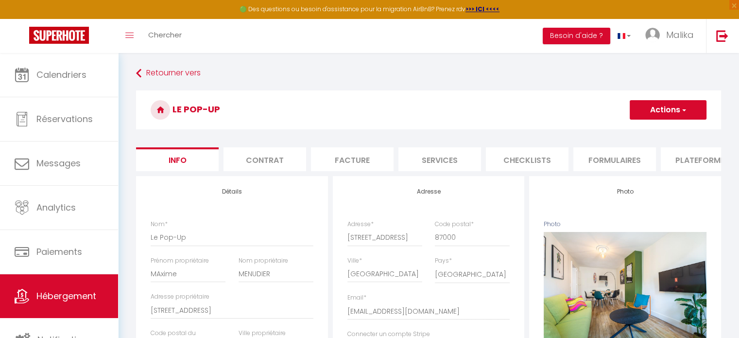
click at [657, 108] on button "Actions" at bounding box center [668, 109] width 77 height 19
drag, startPoint x: 686, startPoint y: 159, endPoint x: 623, endPoint y: 161, distance: 62.7
click at [684, 157] on li "Plateformes" at bounding box center [702, 159] width 83 height 24
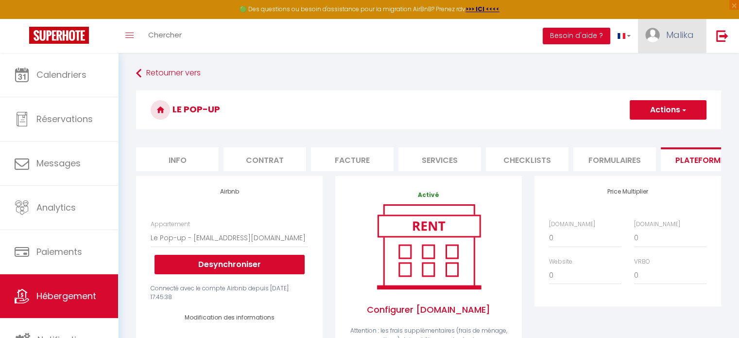
click at [677, 37] on span "Malika" at bounding box center [680, 35] width 28 height 12
click at [670, 65] on link "Paramètres" at bounding box center [667, 67] width 72 height 17
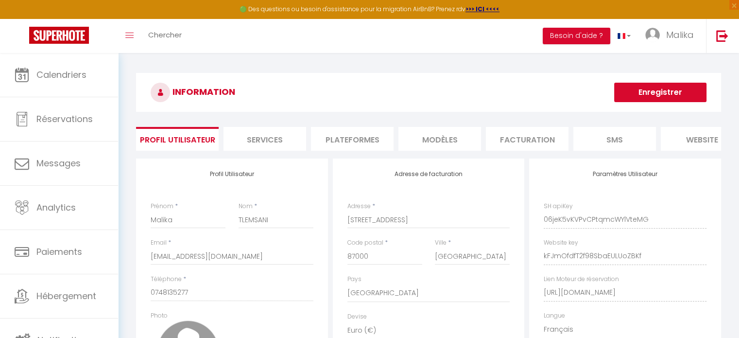
click at [338, 136] on li "Plateformes" at bounding box center [352, 139] width 83 height 24
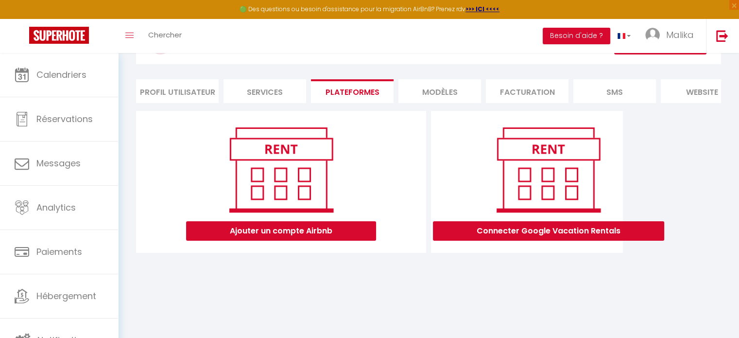
scroll to position [52, 0]
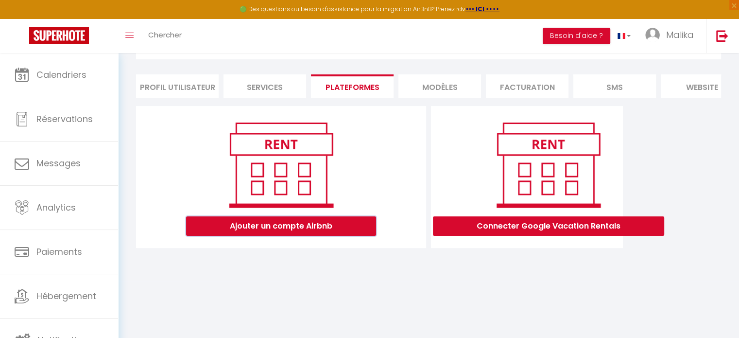
click at [269, 232] on button "Ajouter un compte Airbnb" at bounding box center [281, 225] width 190 height 19
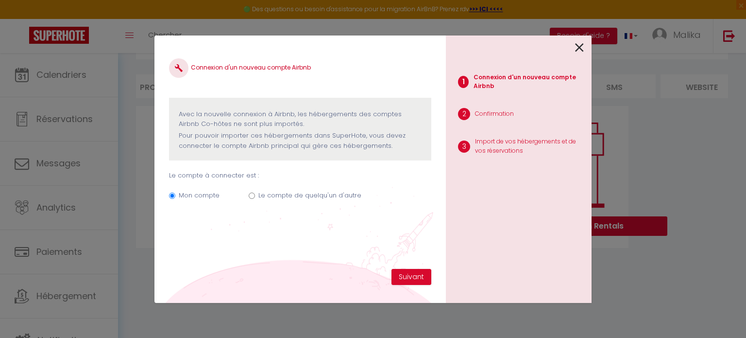
click at [579, 46] on icon at bounding box center [579, 47] width 9 height 15
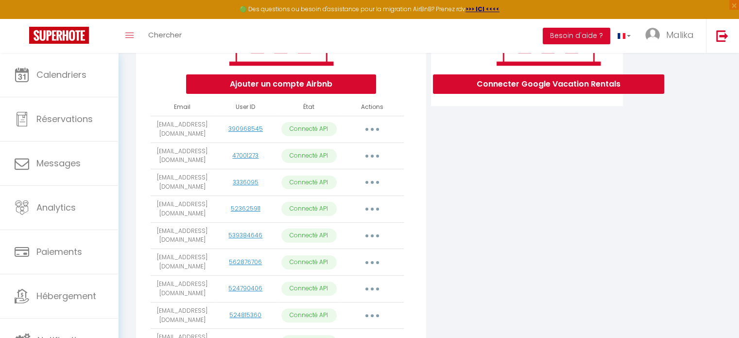
scroll to position [0, 0]
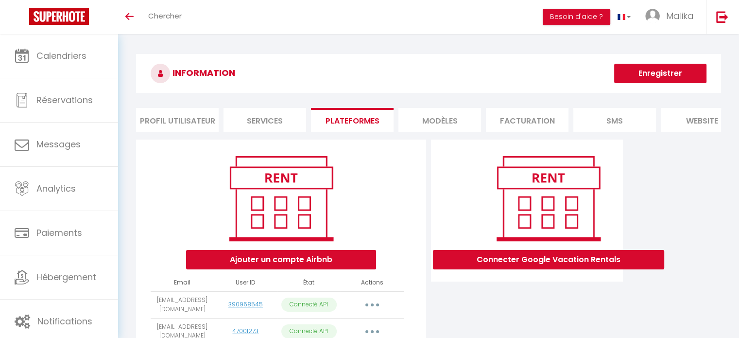
click at [200, 114] on li "Profil Utilisateur" at bounding box center [177, 120] width 83 height 24
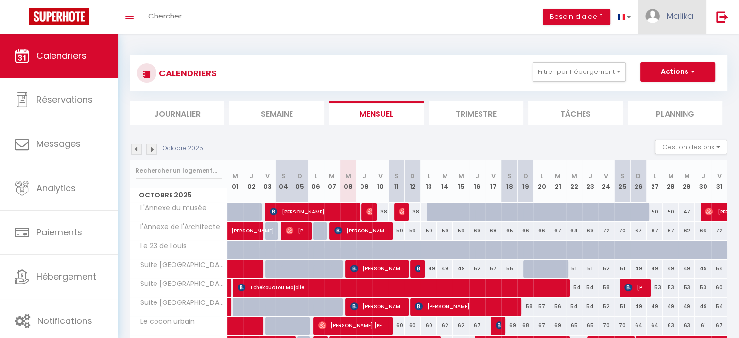
click at [655, 9] on img at bounding box center [652, 16] width 15 height 15
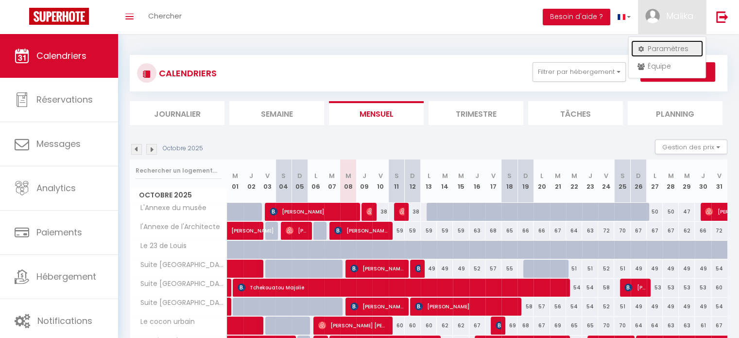
click at [644, 47] on link "Paramètres" at bounding box center [667, 48] width 72 height 17
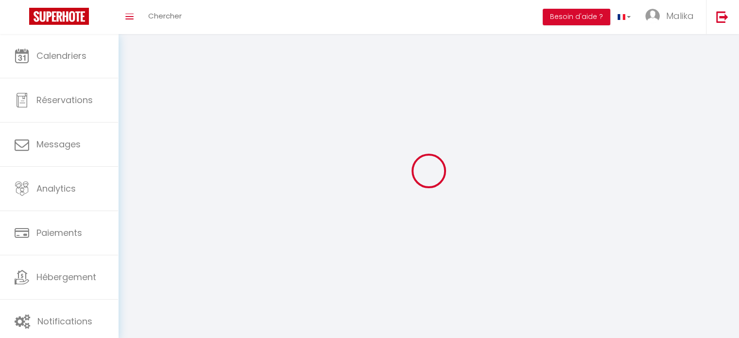
type input "Malika"
type input "TLEMSANI"
type input "0748135277"
type input "[STREET_ADDRESS]"
type input "87000"
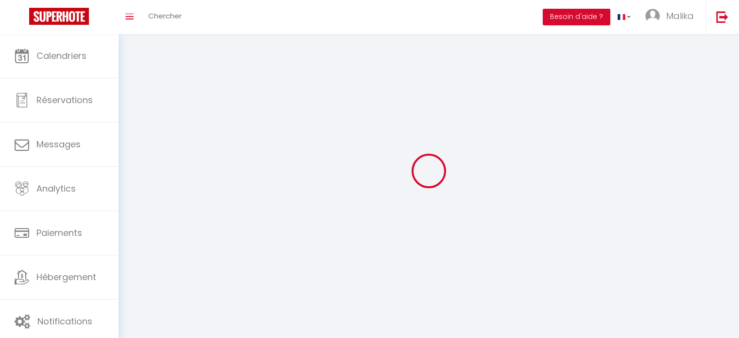
type input "[GEOGRAPHIC_DATA]"
type input "06jeK5vKVPvCPtqmcWYlVteMG"
type input "kFJmOfdfT2f98SbaEULUoZBKf"
select select "28"
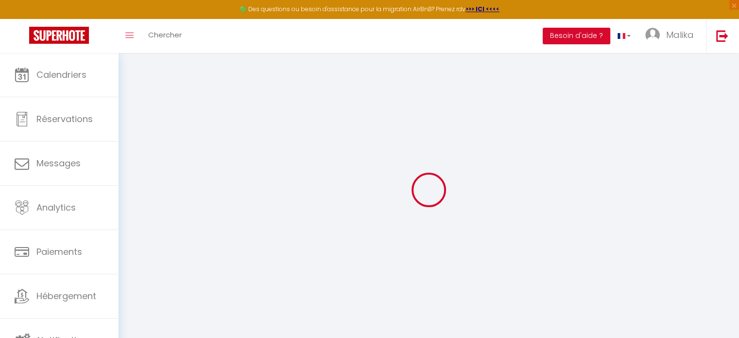
type input "06jeK5vKVPvCPtqmcWYlVteMG"
type input "kFJmOfdfT2f98SbaEULUoZBKf"
type input "[URL][DOMAIN_NAME]"
select select "fr"
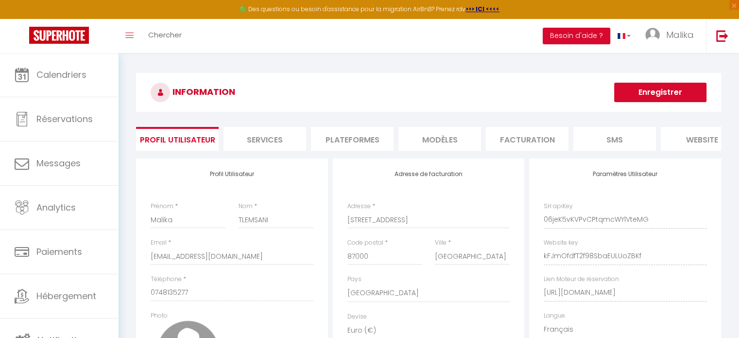
click at [355, 129] on li "Plateformes" at bounding box center [352, 139] width 83 height 24
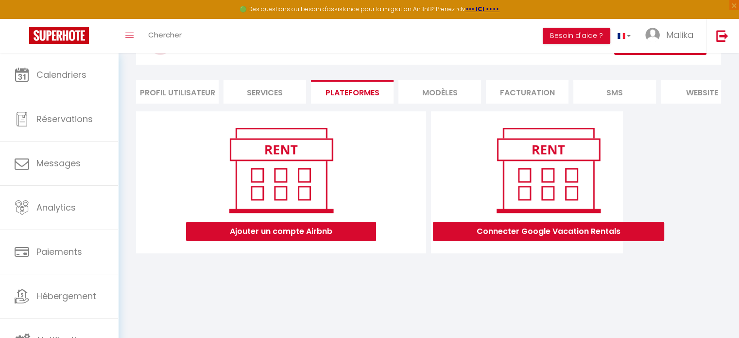
scroll to position [52, 0]
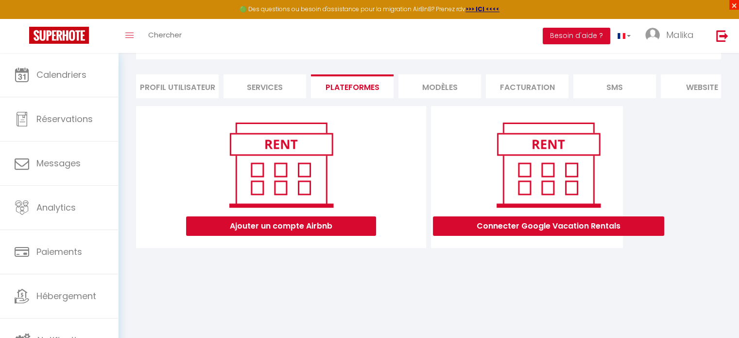
click at [735, 3] on span "×" at bounding box center [734, 5] width 10 height 10
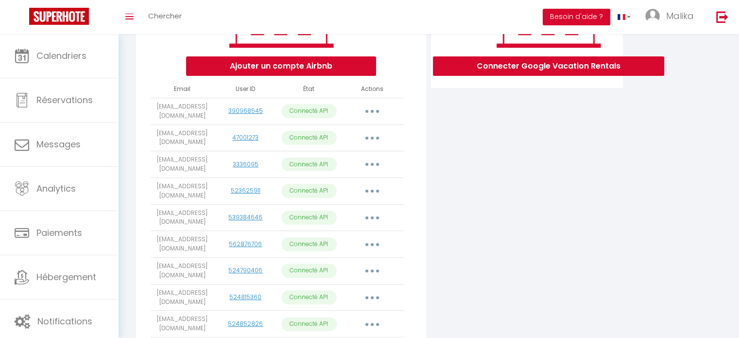
scroll to position [0, 0]
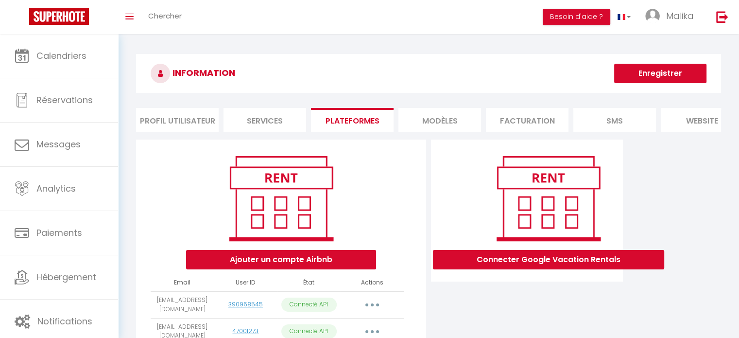
click at [177, 117] on li "Profil Utilisateur" at bounding box center [177, 120] width 83 height 24
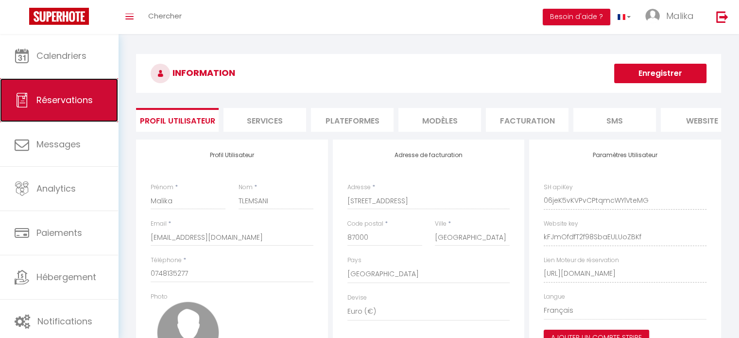
click at [71, 90] on link "Réservations" at bounding box center [59, 100] width 118 height 44
select select "not_cancelled"
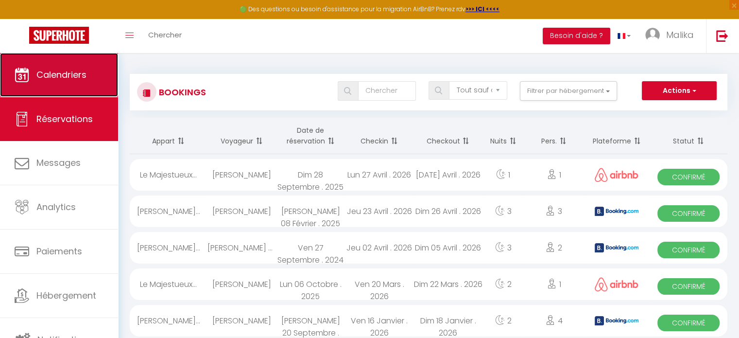
click at [21, 75] on icon at bounding box center [22, 75] width 15 height 15
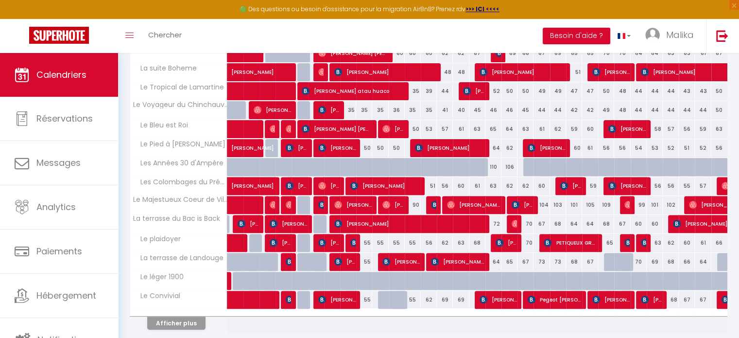
scroll to position [291, 0]
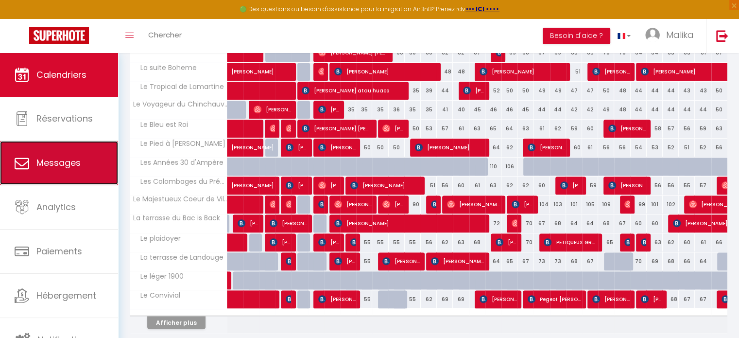
click at [72, 176] on link "Messages" at bounding box center [59, 163] width 118 height 44
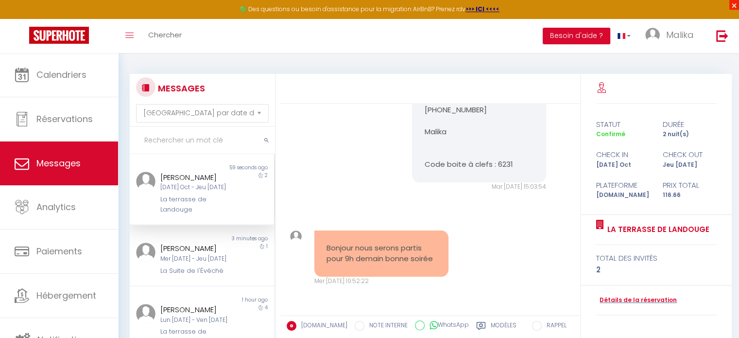
click at [732, 7] on span "×" at bounding box center [734, 5] width 10 height 10
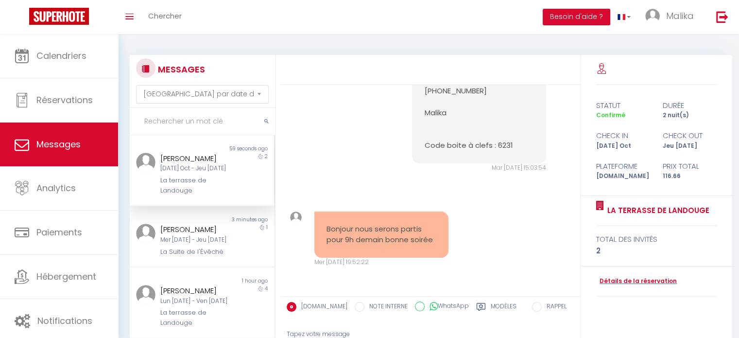
click at [199, 188] on div "La terrasse de Landouge" at bounding box center [195, 185] width 71 height 20
click at [194, 244] on div "Mer [DATE] - Jeu [DATE]" at bounding box center [195, 239] width 71 height 9
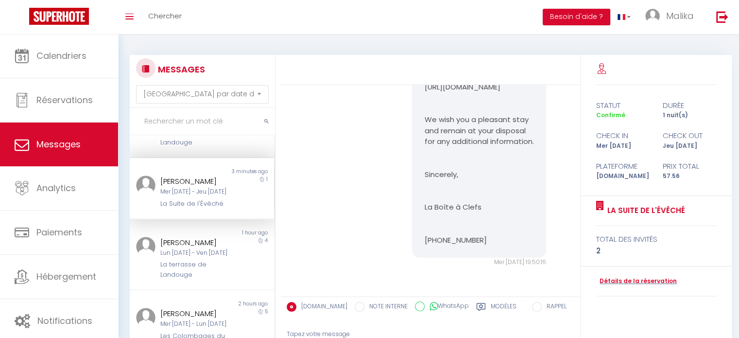
scroll to position [49, 0]
click at [194, 248] on div "[PERSON_NAME]" at bounding box center [195, 242] width 71 height 12
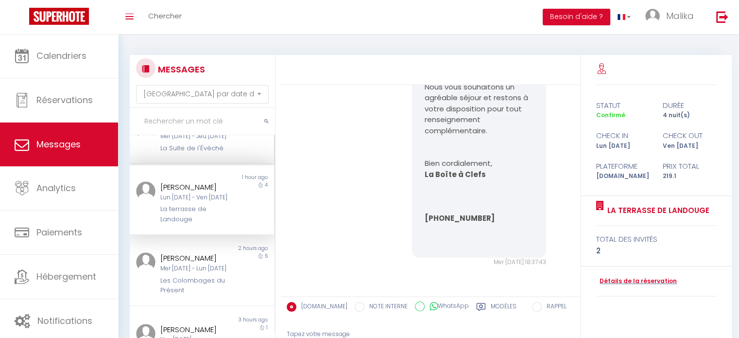
scroll to position [146, 0]
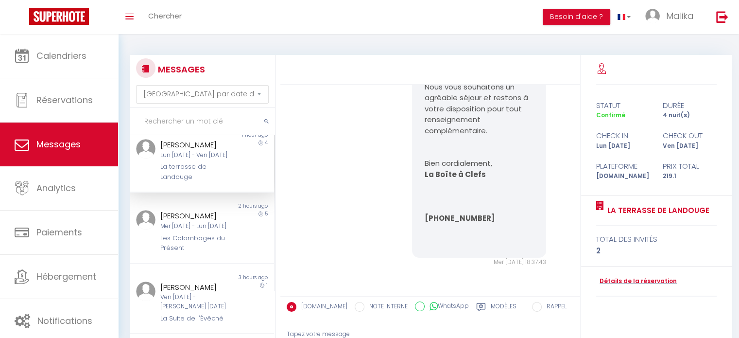
click at [194, 253] on div "Les Colombages du Présent" at bounding box center [195, 243] width 71 height 20
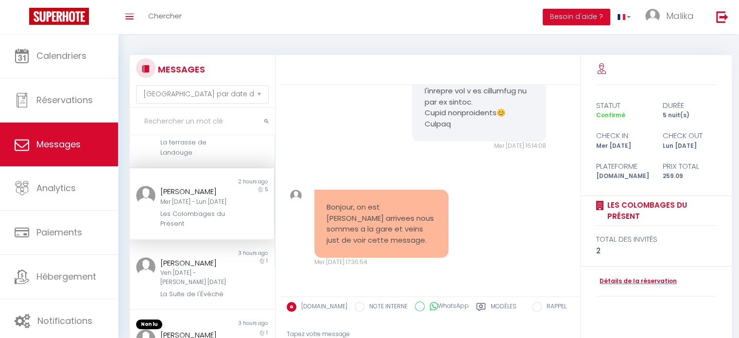
scroll to position [194, 0]
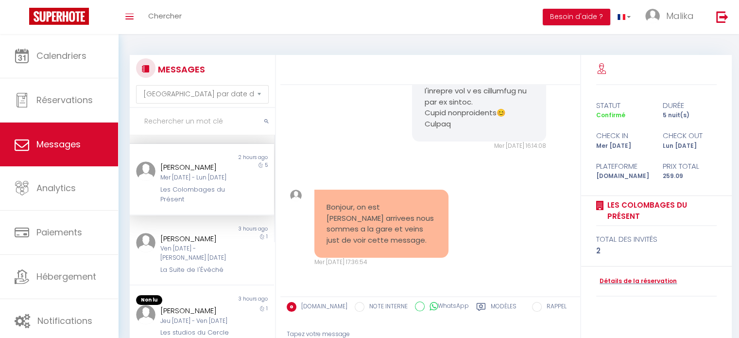
click at [194, 244] on div "[PERSON_NAME]" at bounding box center [195, 239] width 71 height 12
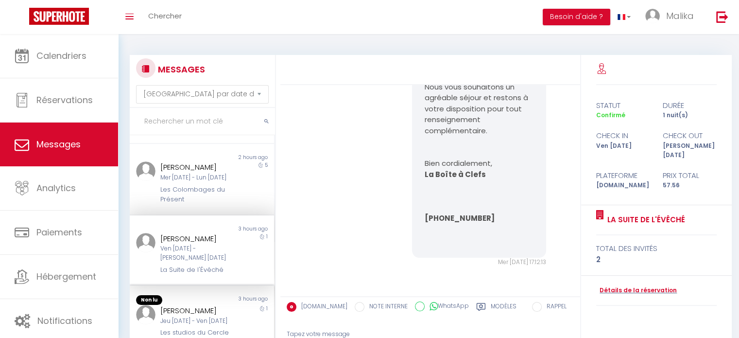
click at [197, 297] on div "Non lu 3 hours ago [PERSON_NAME] Jeu [DATE] - Ven [DATE] Les studios du Cercle …" at bounding box center [202, 321] width 144 height 73
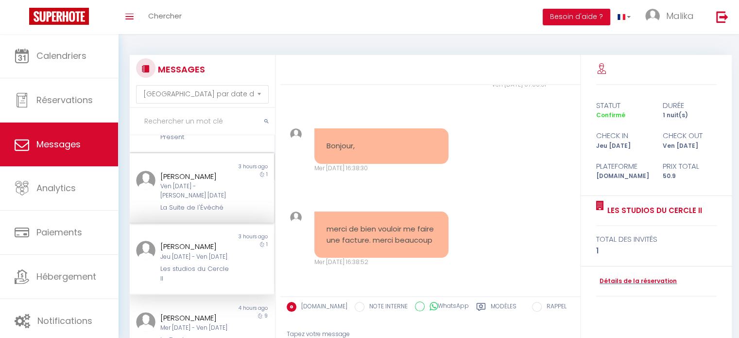
scroll to position [255, 0]
click at [185, 90] on select "[GEOGRAPHIC_DATA] par date de réservation Trier par date de message" at bounding box center [202, 94] width 133 height 18
select select "booking"
click at [136, 85] on select "[GEOGRAPHIC_DATA] par date de réservation Trier par date de message" at bounding box center [202, 94] width 133 height 18
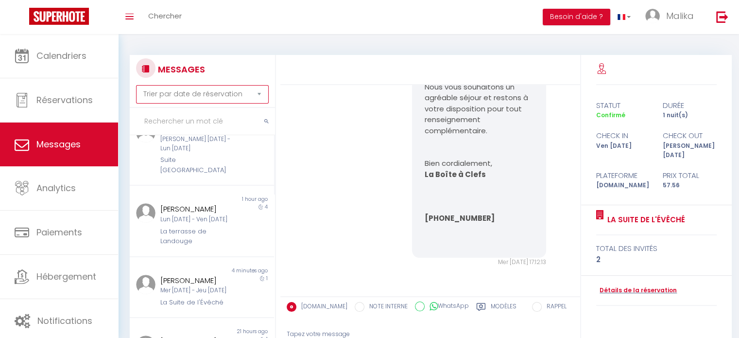
scroll to position [243, 0]
click at [198, 214] on div "Lun [DATE] - Ven [DATE]" at bounding box center [195, 218] width 71 height 9
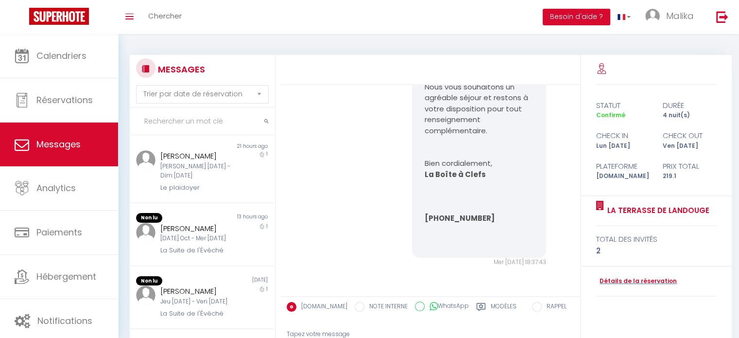
scroll to position [437, 0]
click at [198, 209] on div "Non lu 13 hours ago [PERSON_NAME] [DATE] Oct - Mer [DATE] La Suite de l'Évêché 1" at bounding box center [202, 234] width 144 height 63
